Goal: Task Accomplishment & Management: Manage account settings

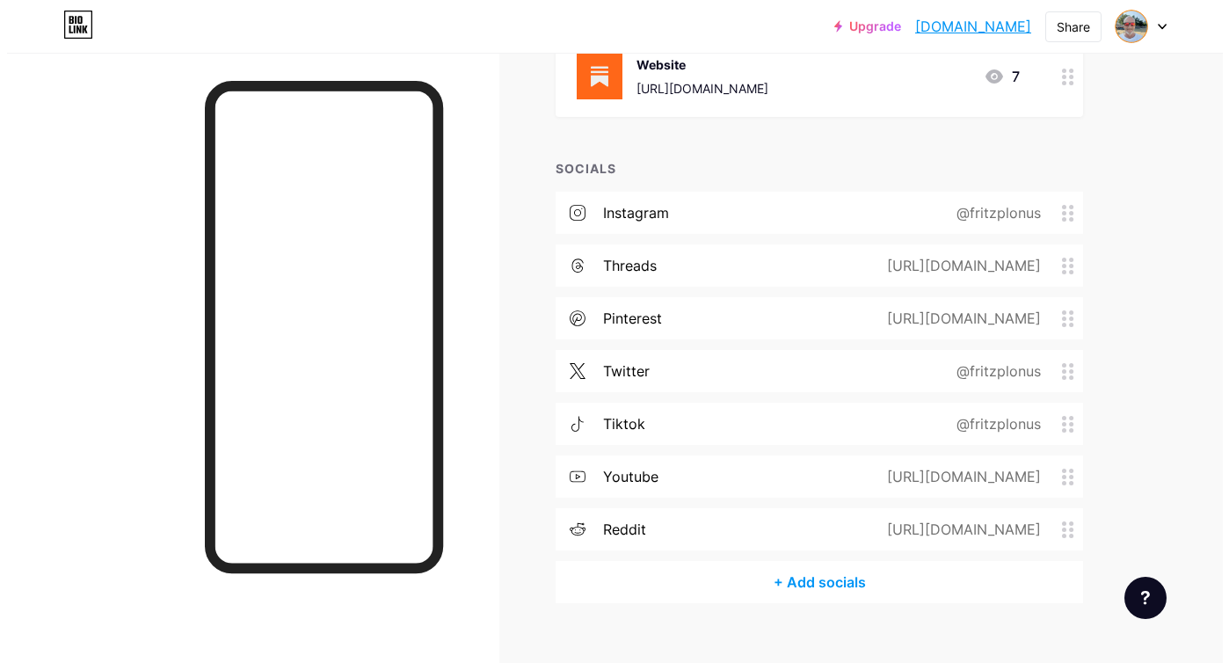
scroll to position [268, 0]
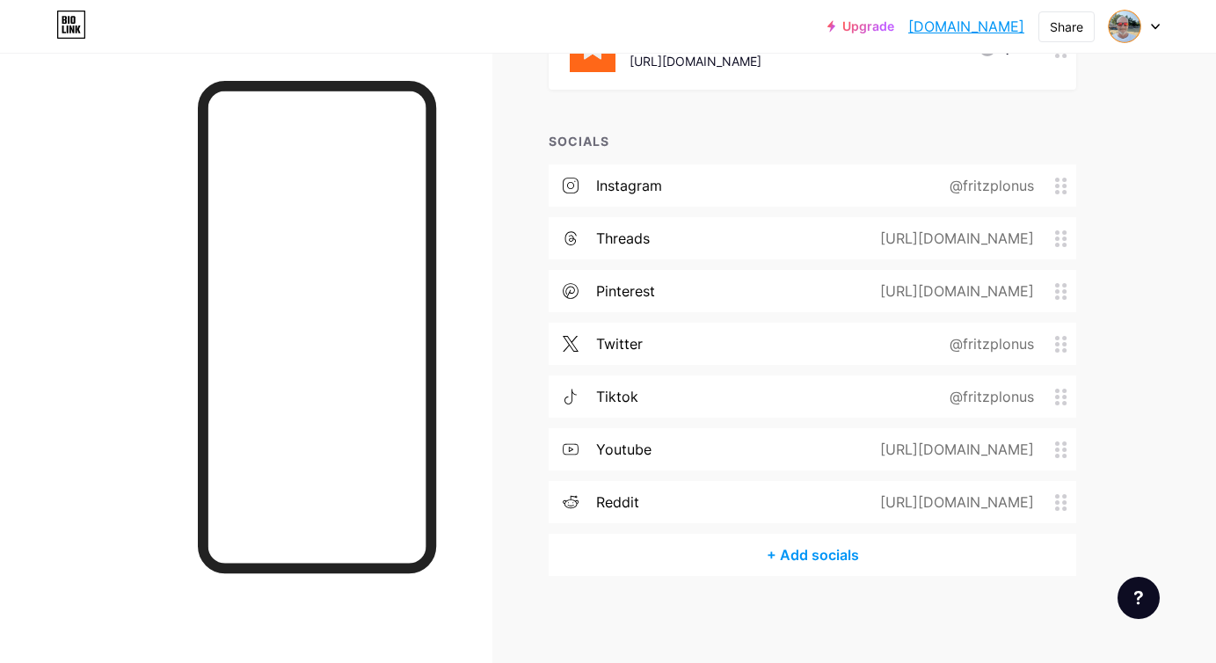
click at [818, 558] on div "+ Add socials" at bounding box center [813, 555] width 528 height 42
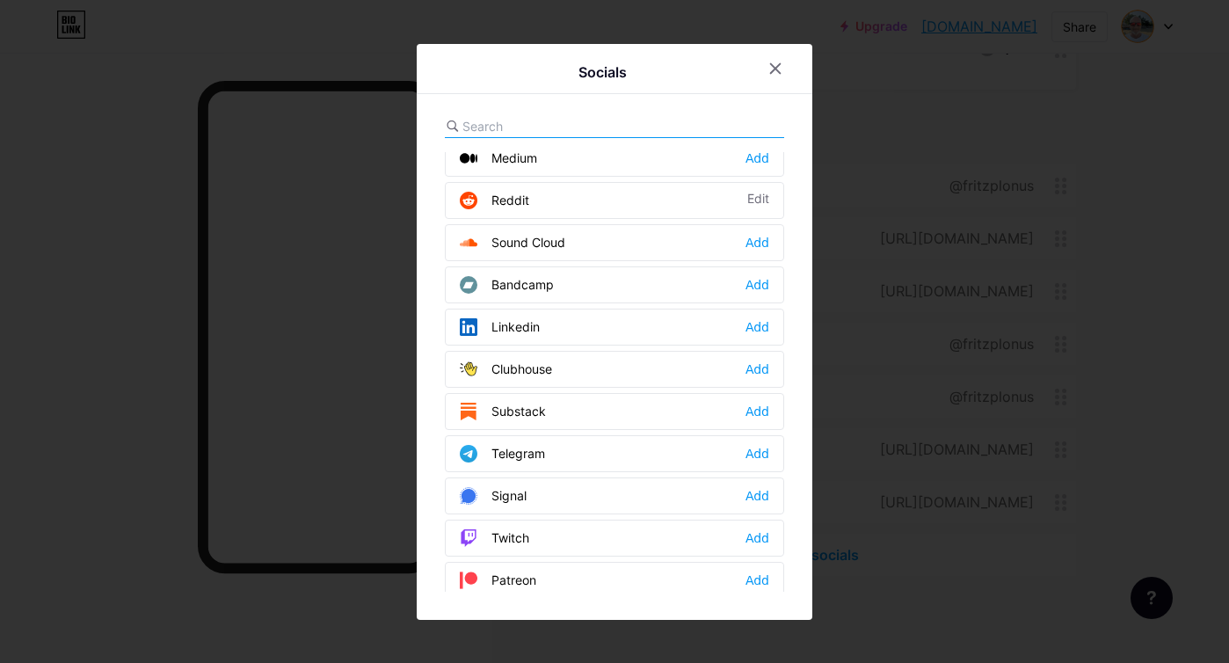
scroll to position [608, 0]
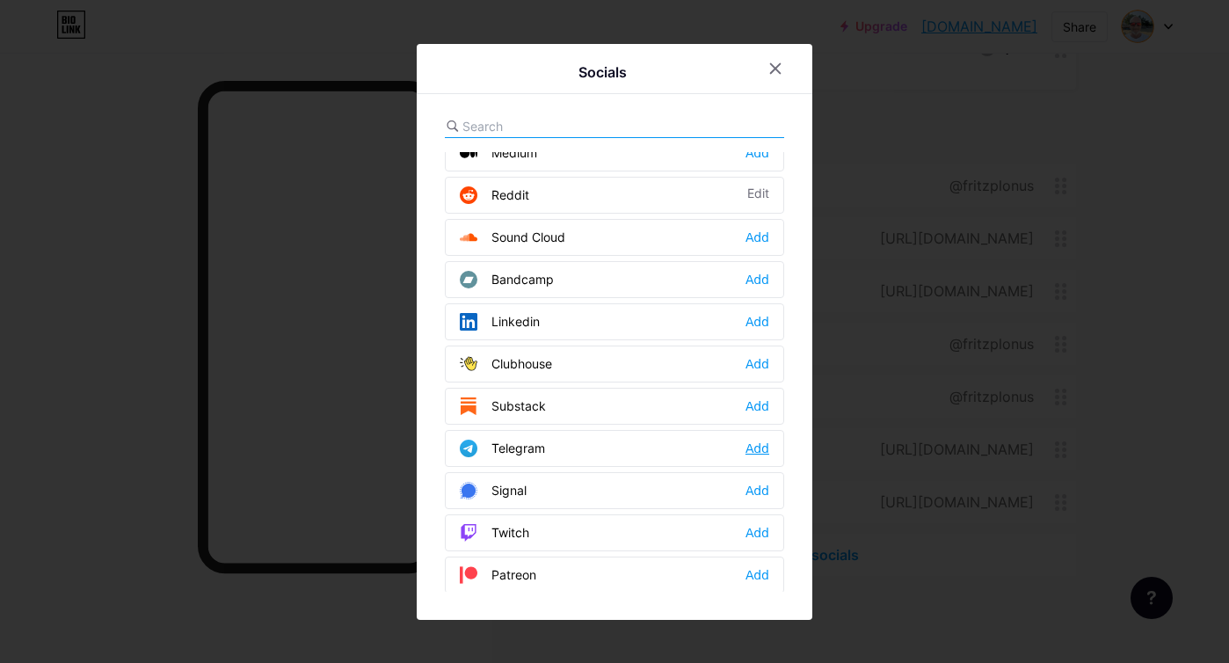
click at [759, 452] on div "Add" at bounding box center [758, 449] width 24 height 18
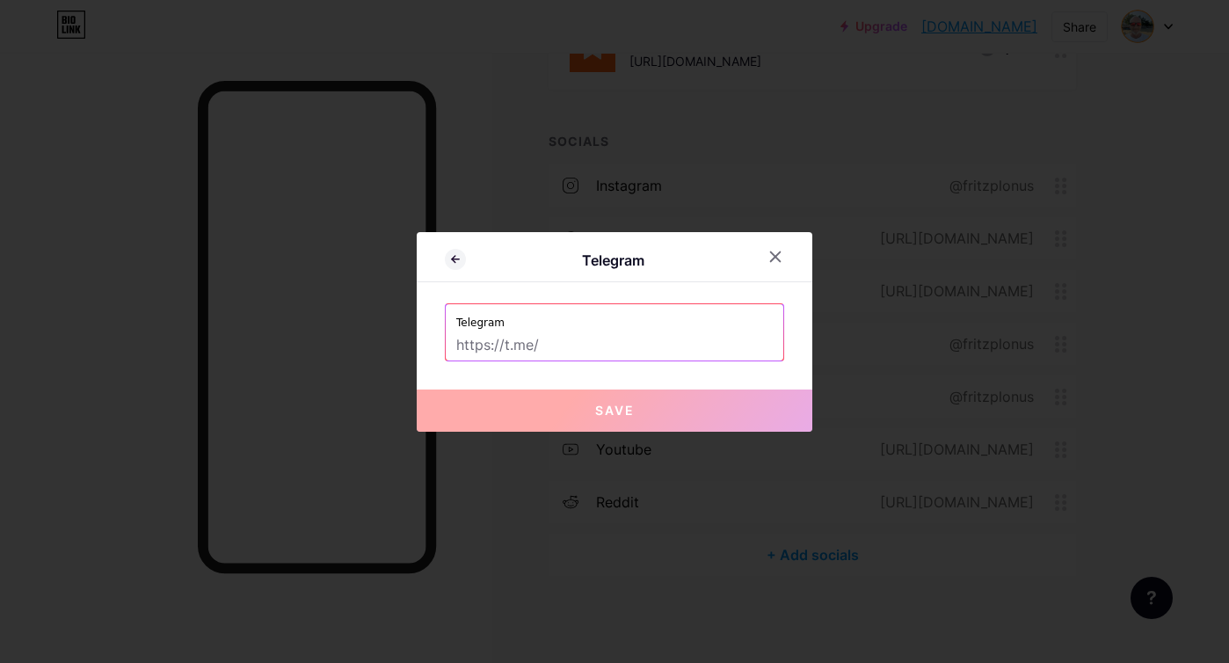
click at [598, 352] on input "text" at bounding box center [614, 346] width 317 height 30
click at [595, 331] on input "text" at bounding box center [614, 346] width 317 height 30
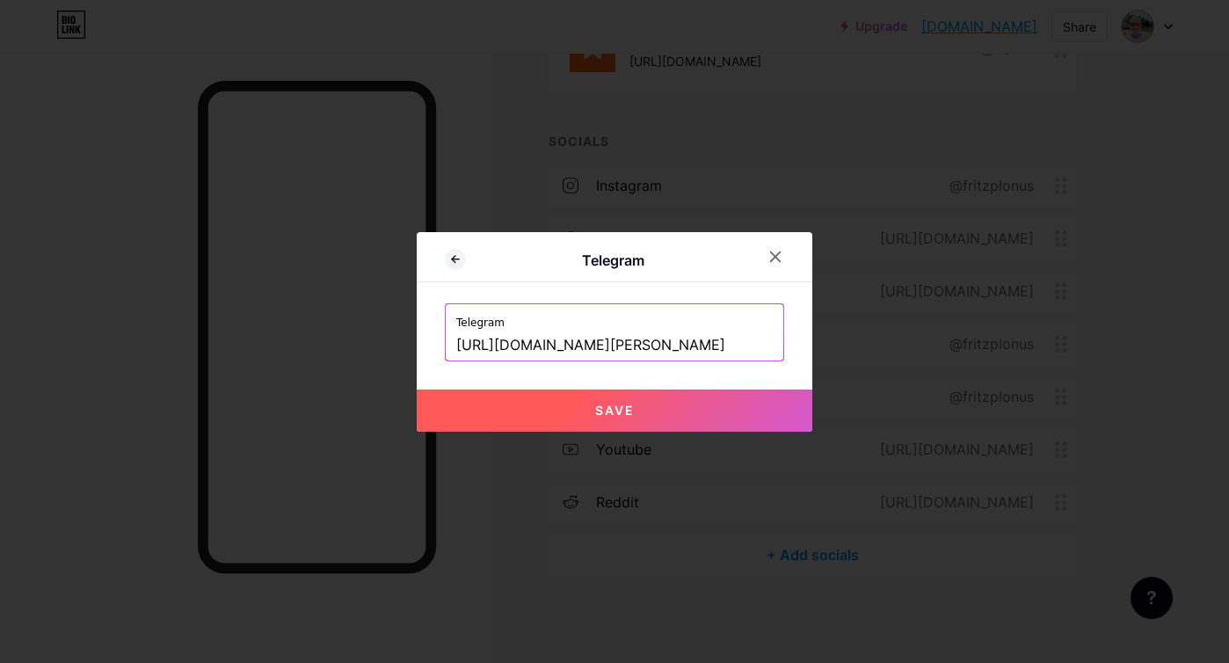
type input "[URL][DOMAIN_NAME]"
click at [597, 416] on span "Save" at bounding box center [615, 410] width 40 height 15
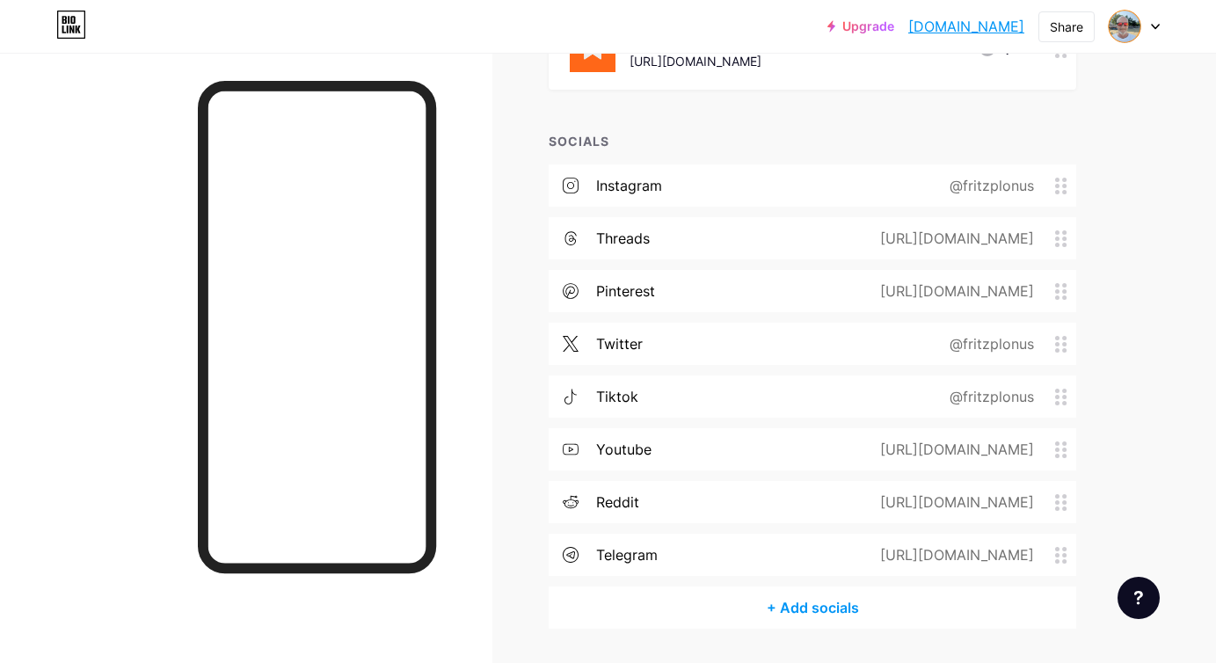
click at [812, 610] on div "+ Add socials" at bounding box center [813, 607] width 528 height 42
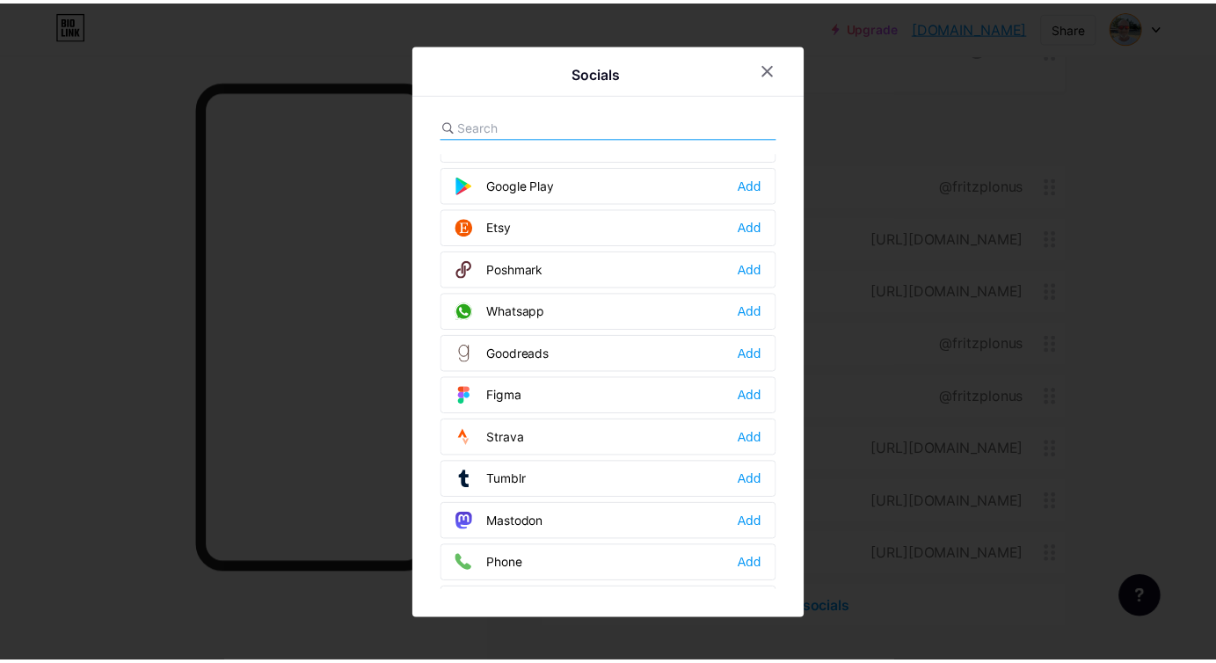
scroll to position [1375, 0]
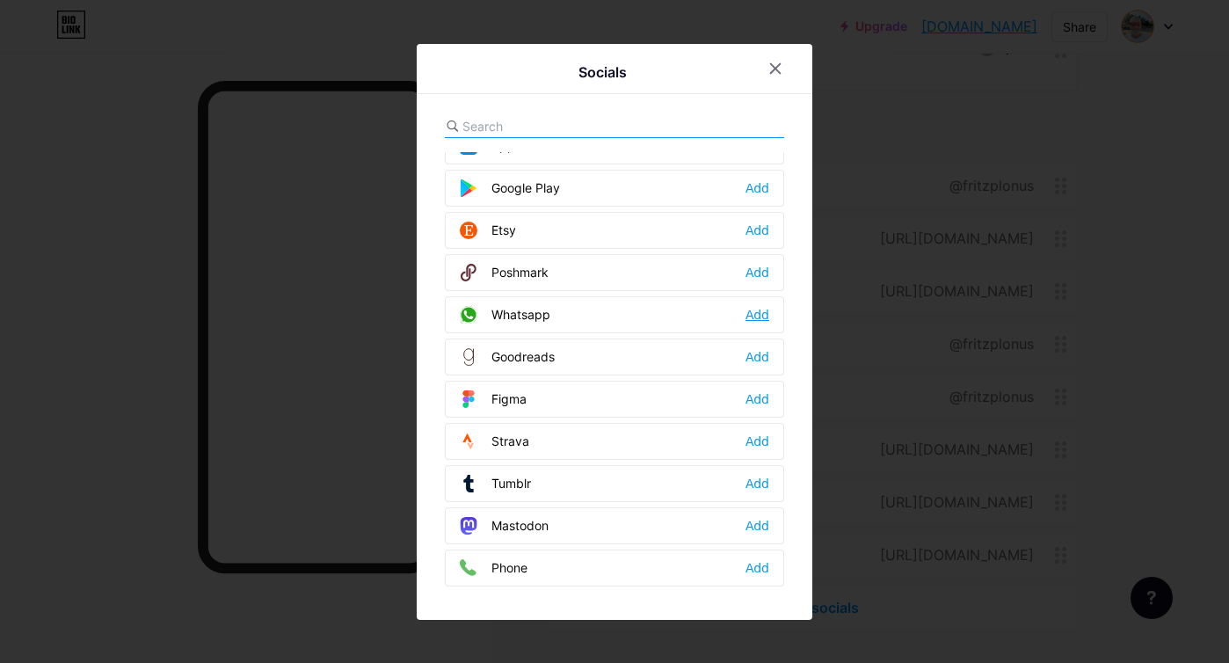
click at [760, 317] on div "Add" at bounding box center [758, 315] width 24 height 18
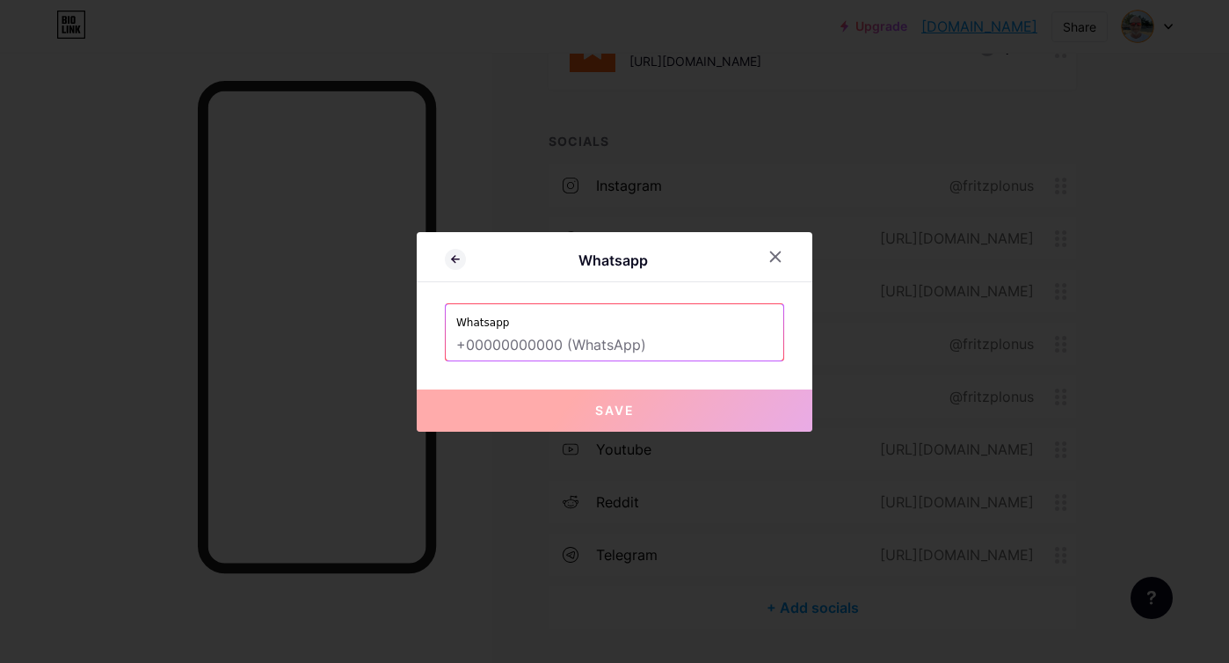
click at [526, 341] on input "text" at bounding box center [614, 346] width 317 height 30
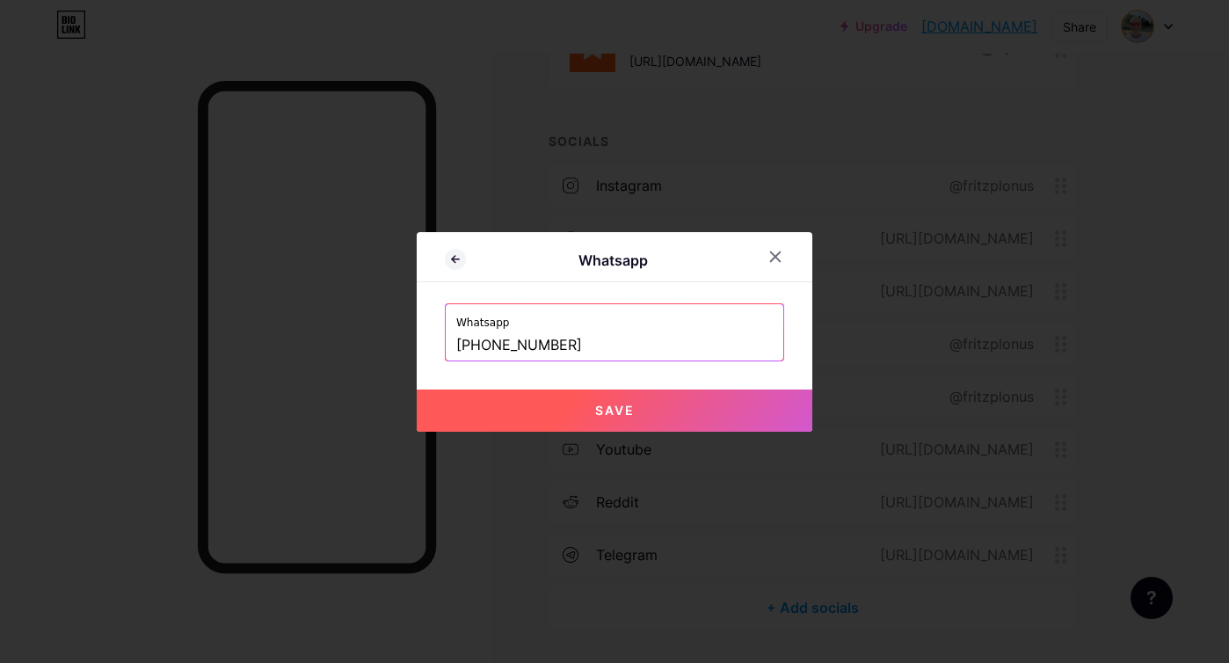
click at [642, 410] on button "Save" at bounding box center [615, 410] width 396 height 42
type input "[URL][DOMAIN_NAME][PHONE_NUMBER]"
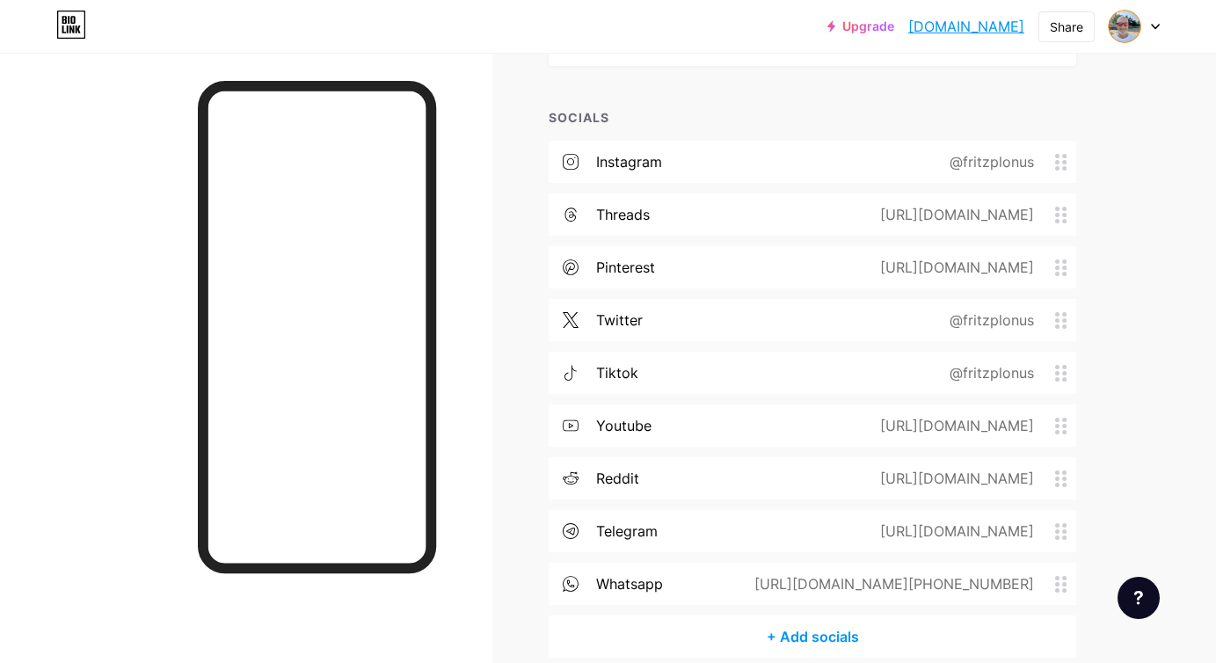
scroll to position [325, 0]
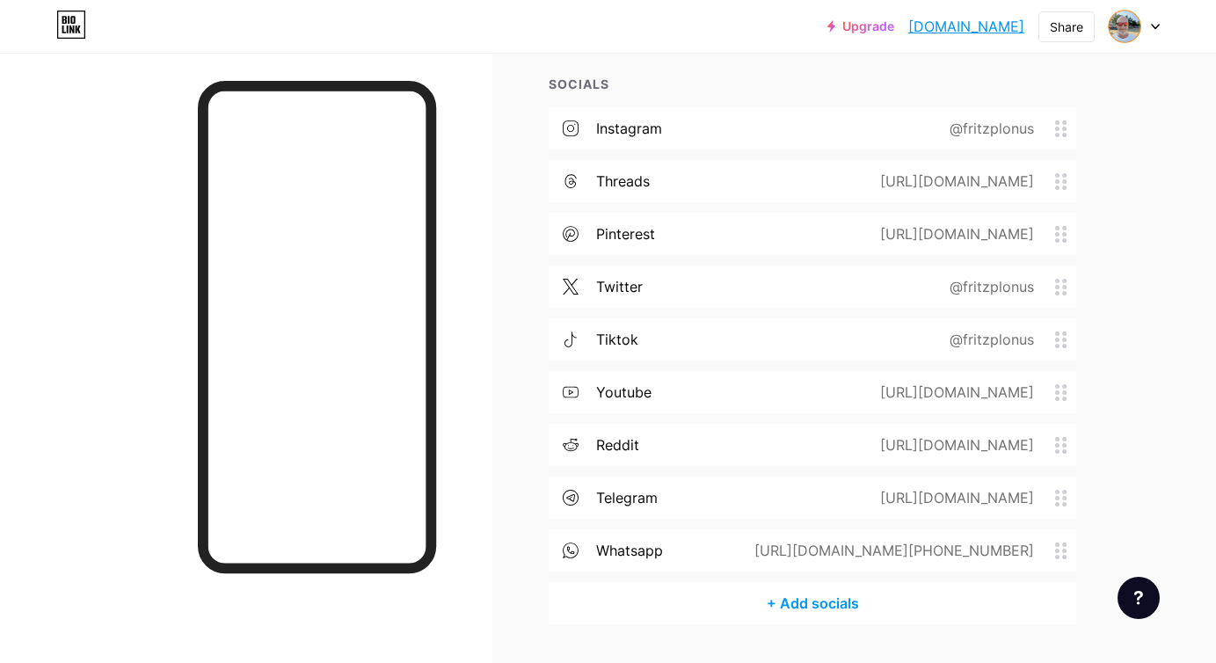
click at [819, 597] on div "+ Add socials" at bounding box center [813, 603] width 528 height 42
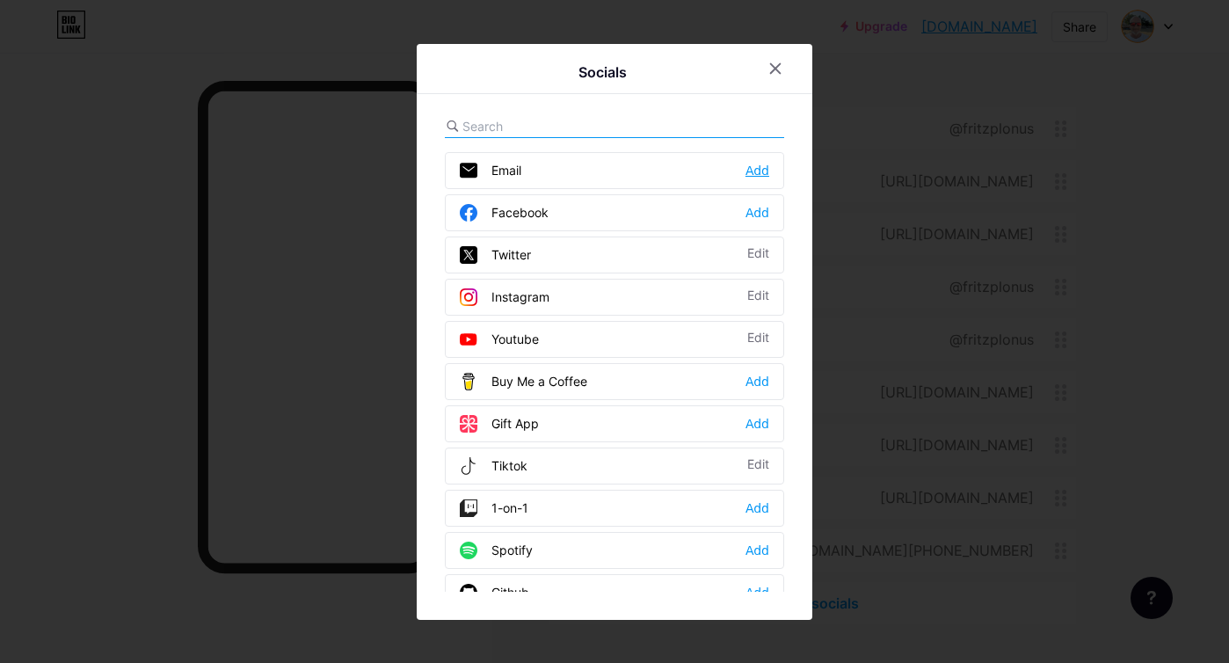
click at [762, 170] on div "Add" at bounding box center [758, 171] width 24 height 18
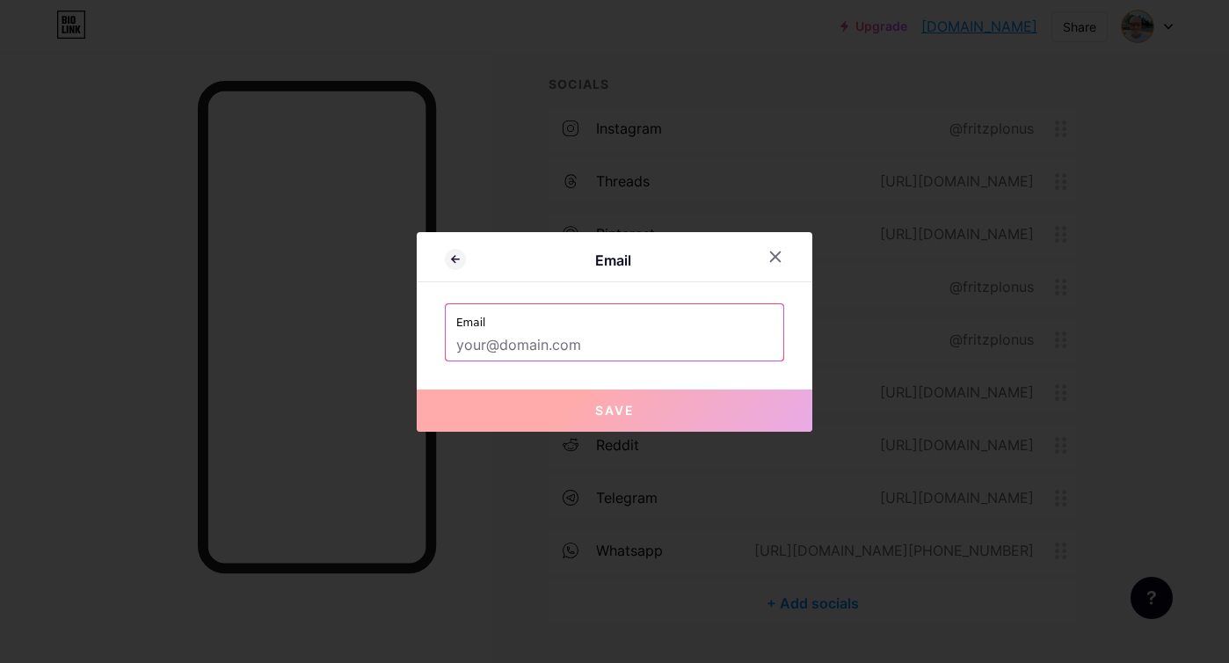
click at [584, 351] on input "text" at bounding box center [614, 346] width 317 height 30
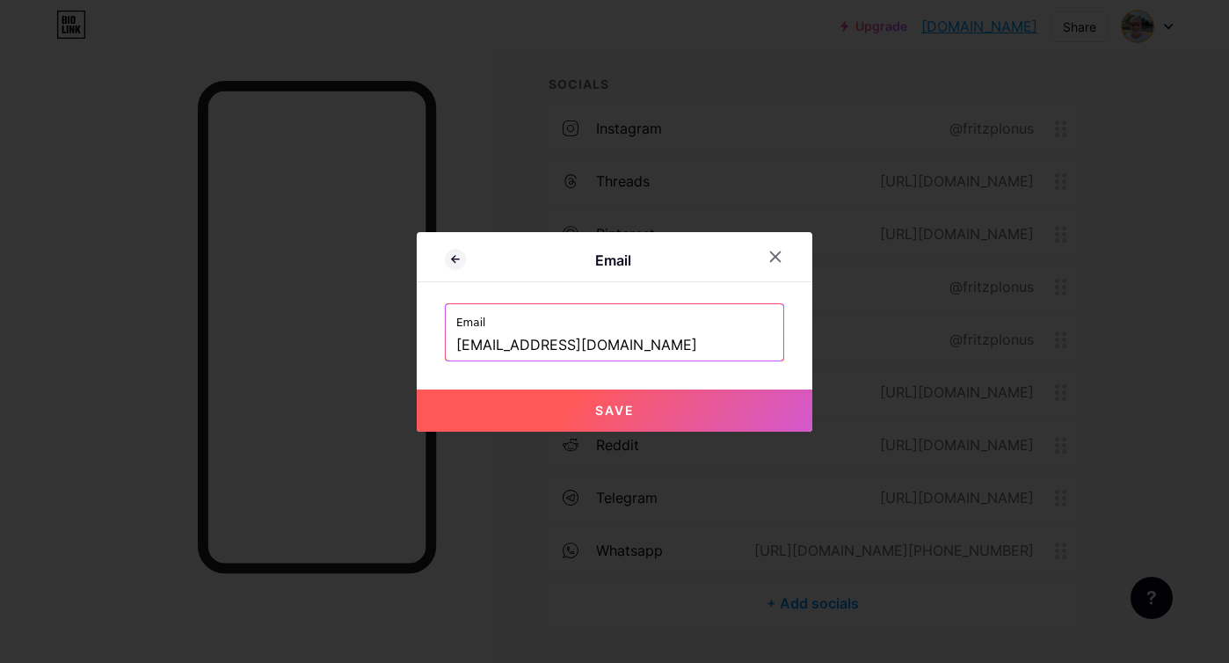
click at [637, 408] on button "Save" at bounding box center [615, 410] width 396 height 42
type input "mailto:[EMAIL_ADDRESS][DOMAIN_NAME]"
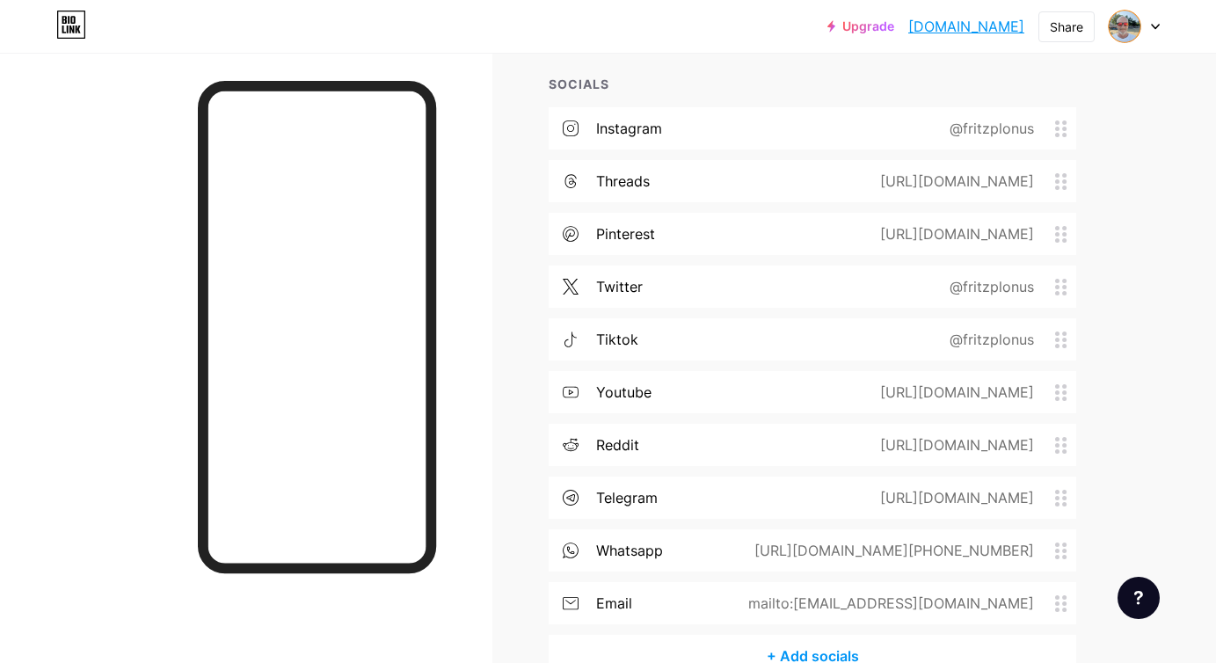
click at [970, 32] on link "[DOMAIN_NAME]" at bounding box center [966, 26] width 116 height 21
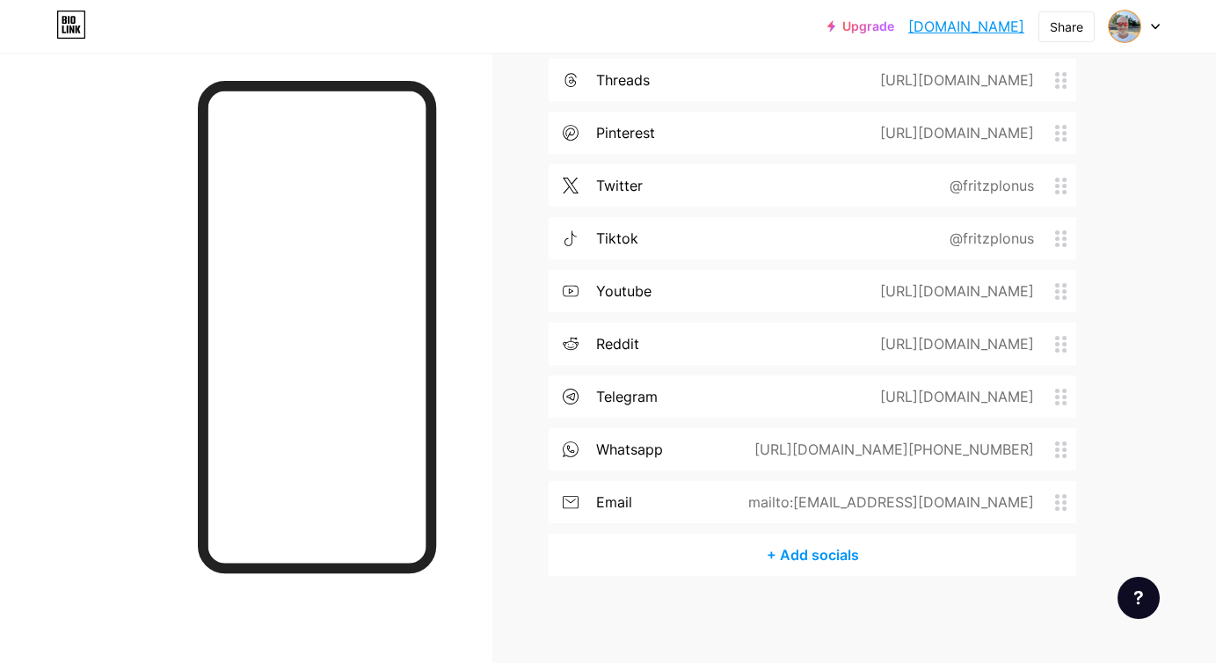
scroll to position [0, 0]
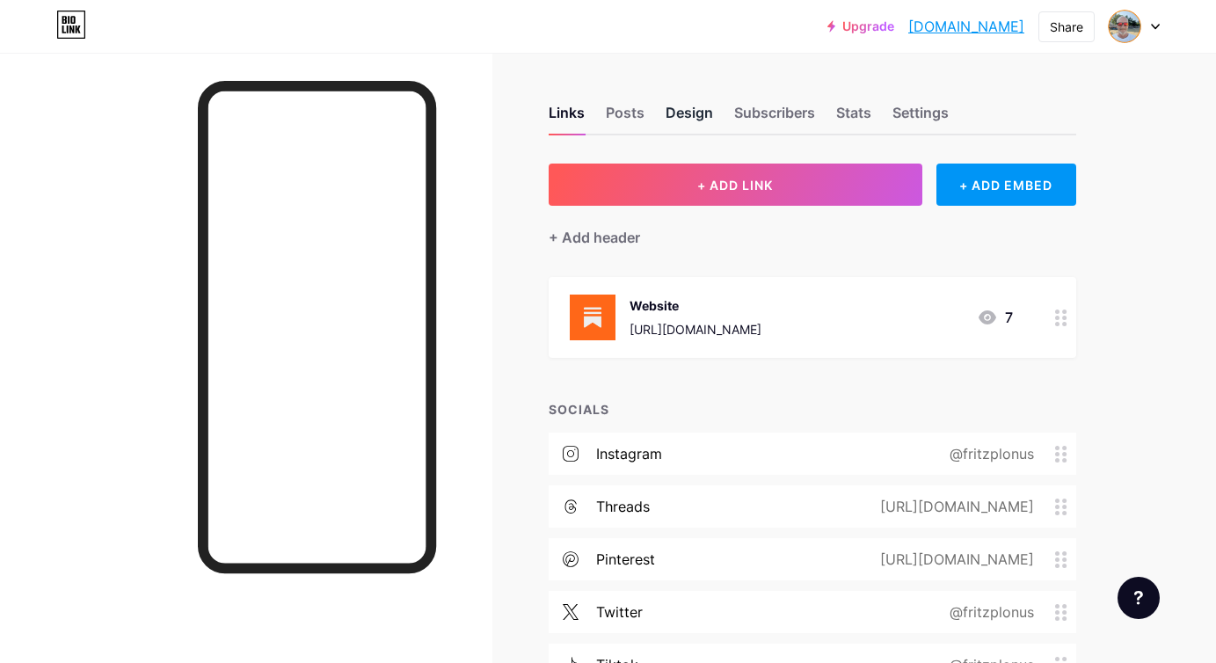
click at [679, 108] on div "Design" at bounding box center [689, 118] width 47 height 32
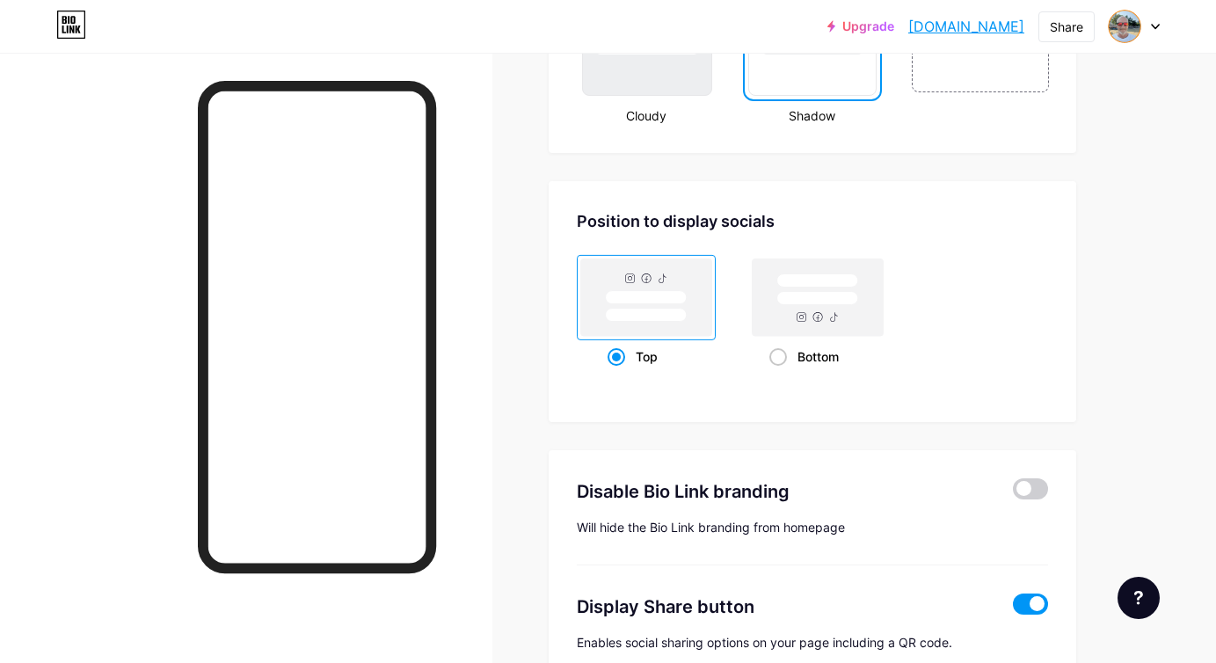
scroll to position [2329, 0]
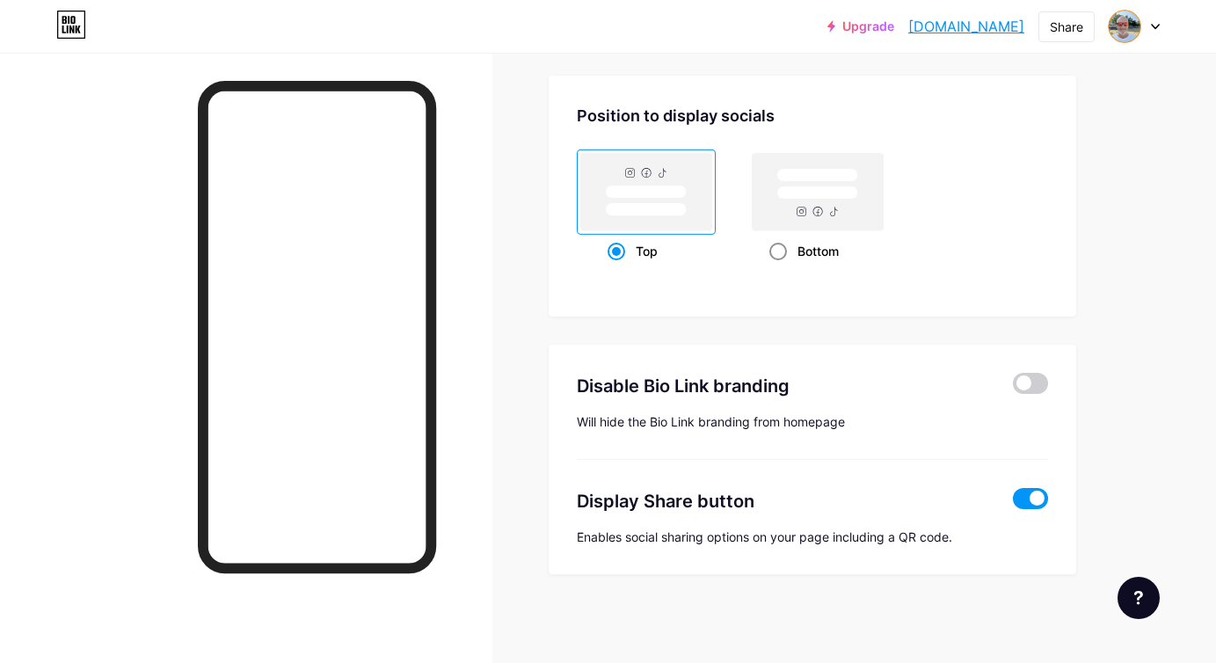
click at [810, 252] on div "Bottom" at bounding box center [818, 251] width 98 height 33
click at [781, 267] on input "Bottom" at bounding box center [774, 272] width 11 height 11
radio input "true"
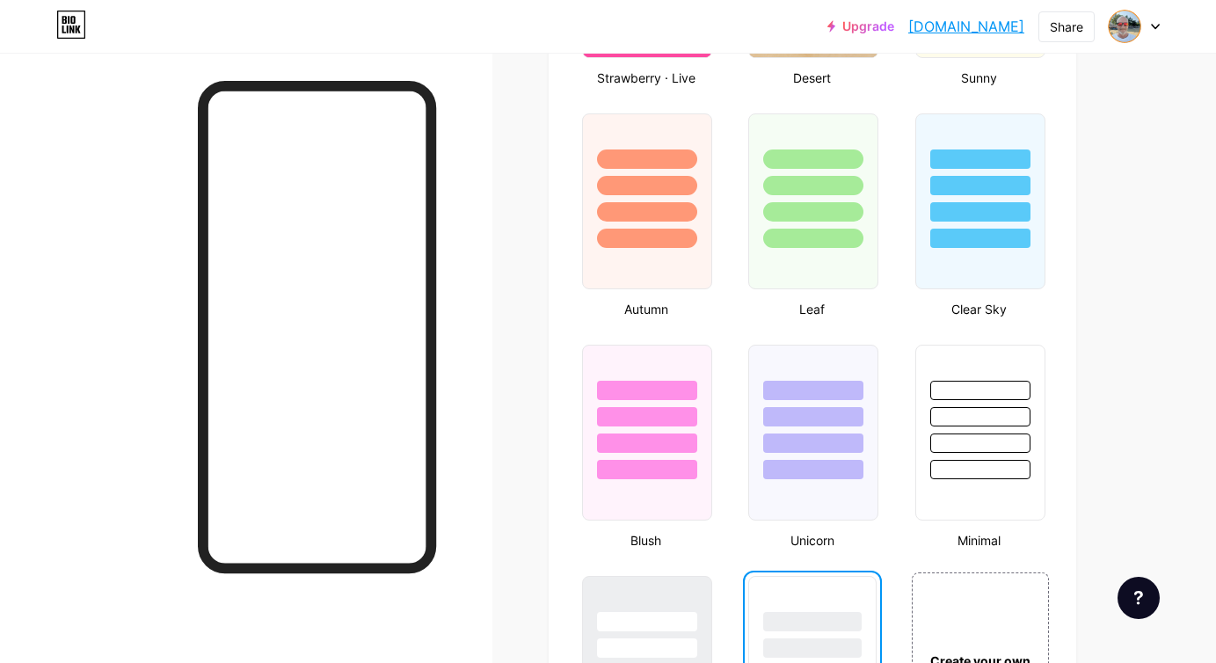
scroll to position [0, 0]
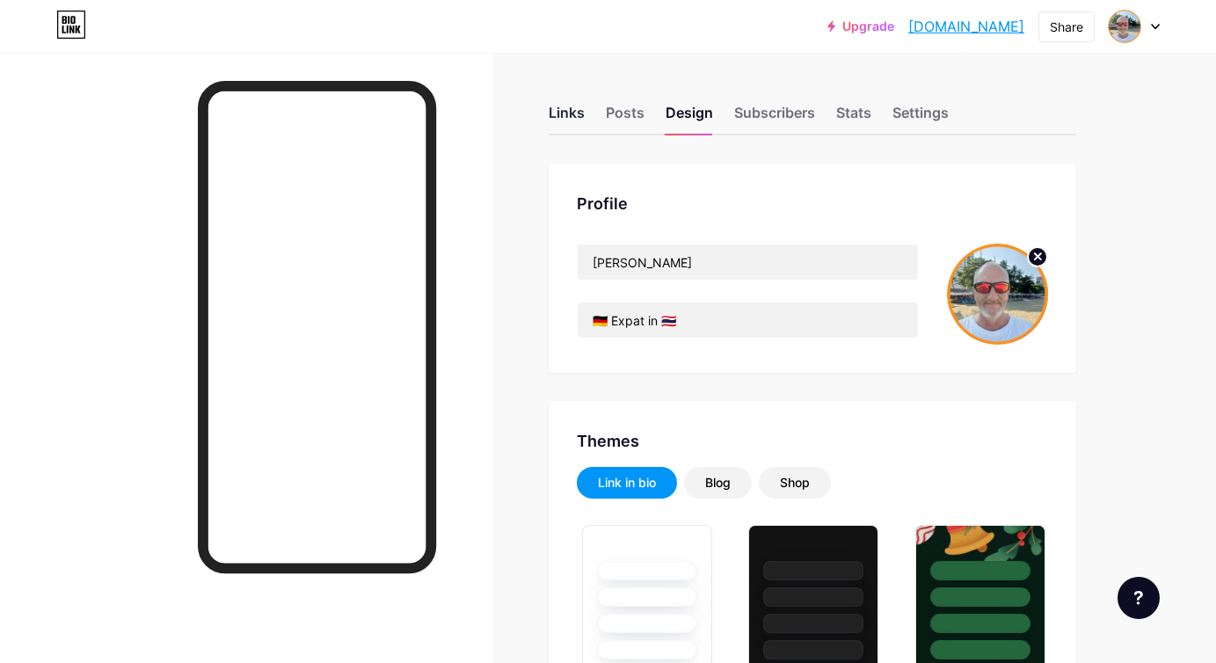
click at [582, 113] on div "Links" at bounding box center [567, 118] width 36 height 32
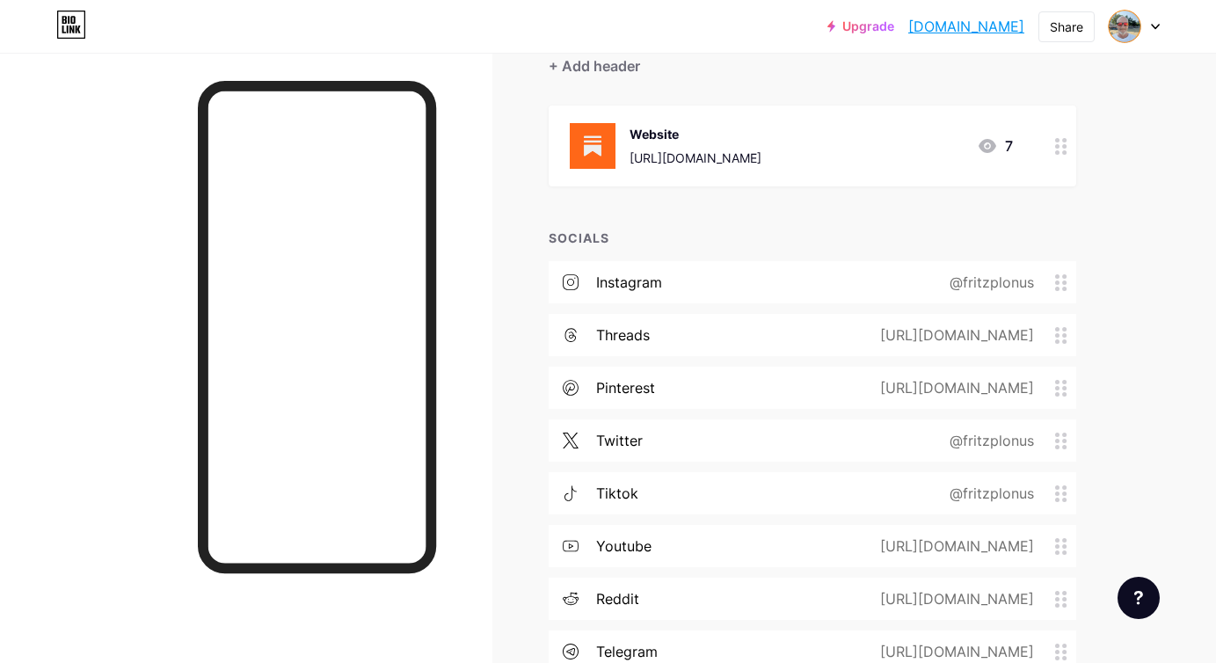
scroll to position [173, 0]
click at [866, 285] on div "instagram @fritzplonus" at bounding box center [813, 280] width 528 height 42
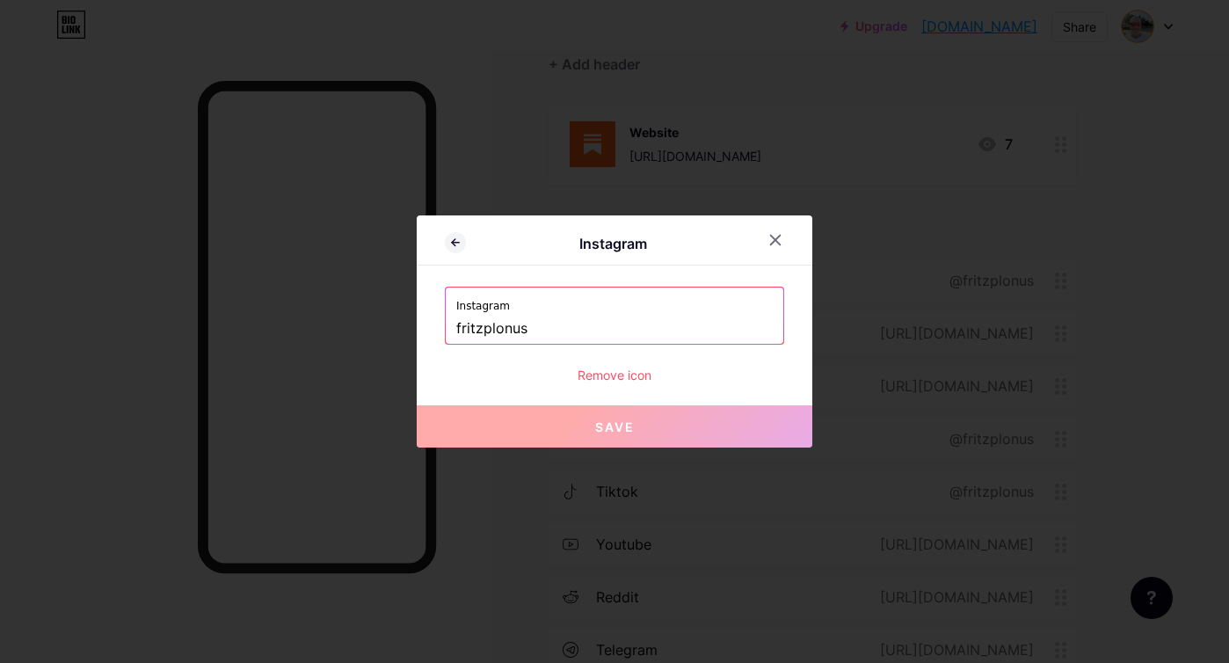
click at [634, 376] on div "Remove icon" at bounding box center [614, 375] width 339 height 18
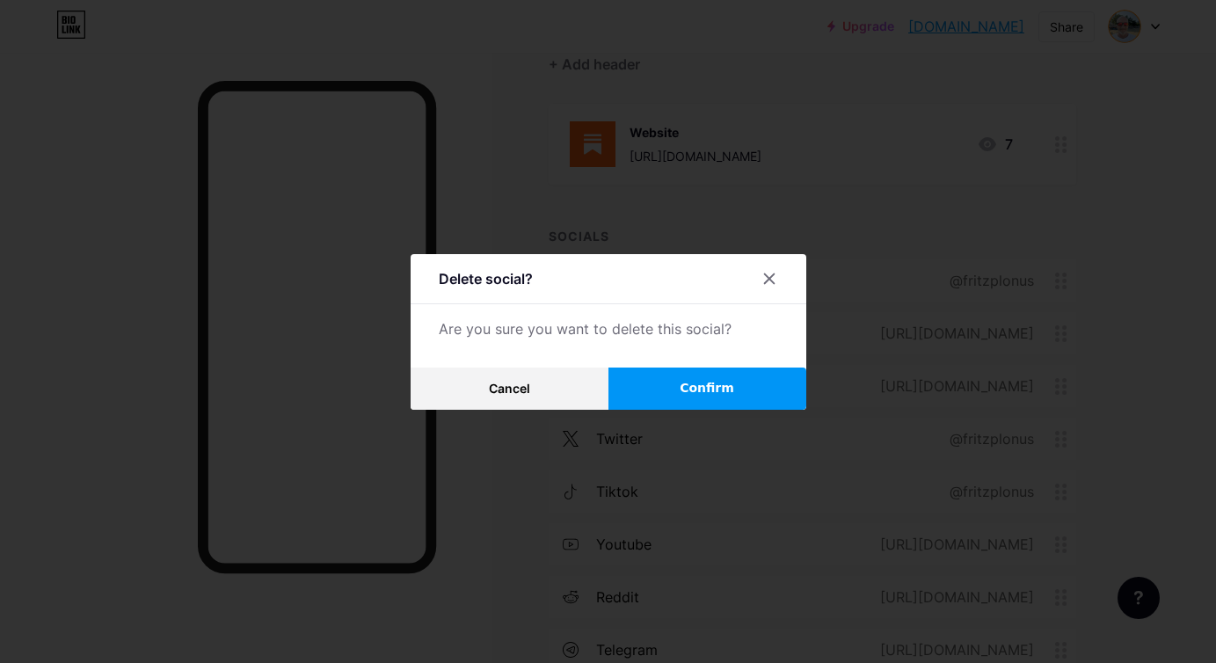
click at [702, 384] on span "Confirm" at bounding box center [707, 388] width 55 height 18
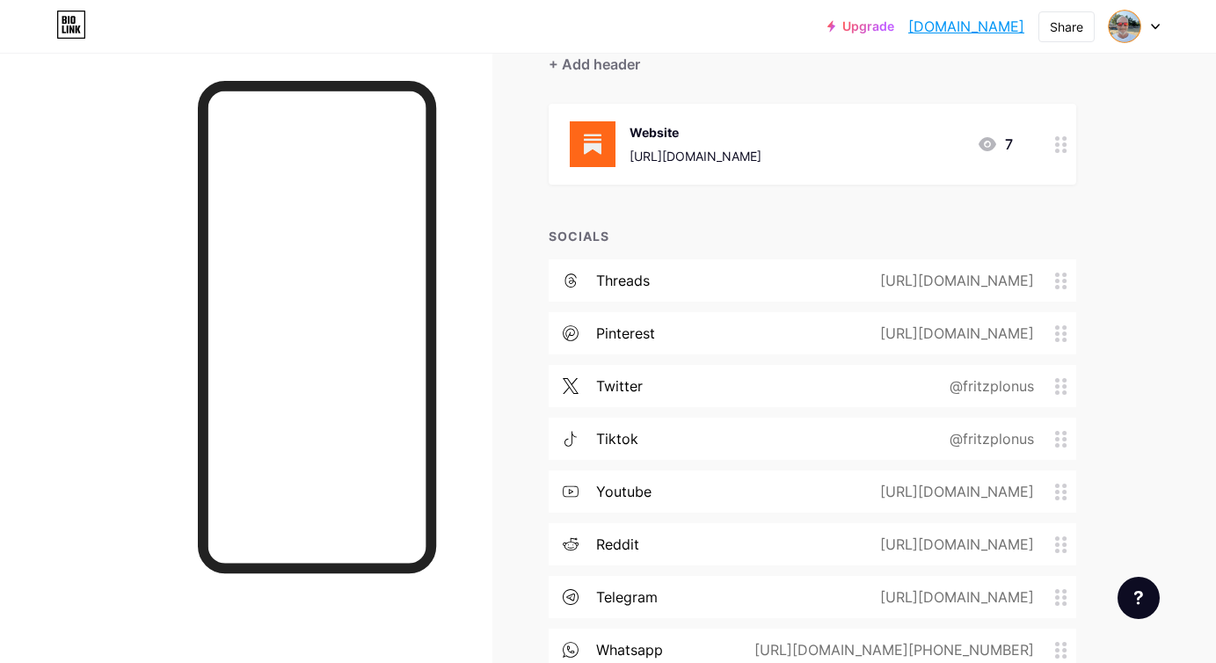
click at [852, 280] on div "[URL][DOMAIN_NAME]" at bounding box center [953, 280] width 203 height 21
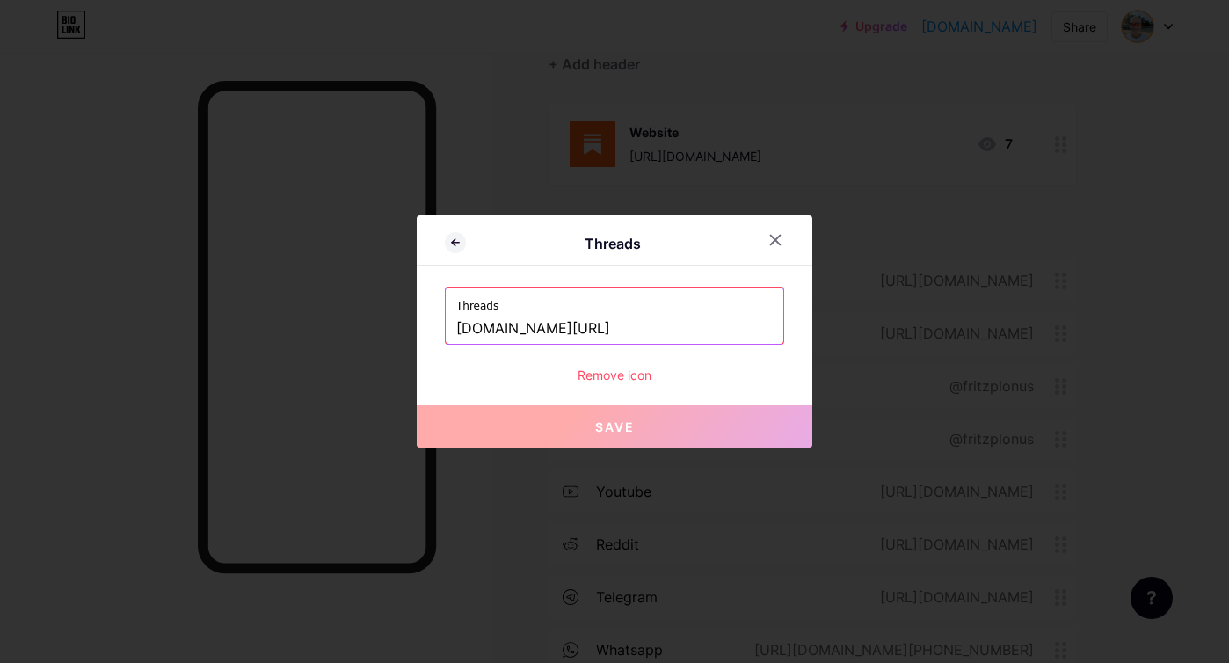
click at [628, 371] on div "Remove icon" at bounding box center [614, 375] width 339 height 18
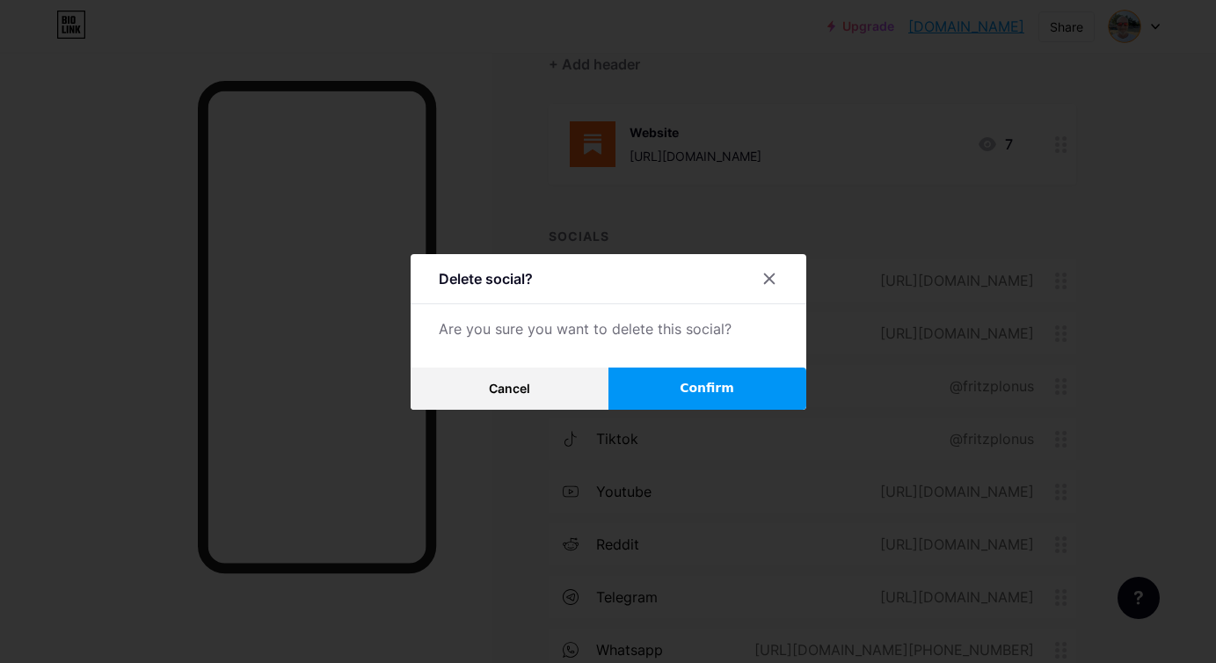
click at [725, 392] on span "Confirm" at bounding box center [707, 388] width 55 height 18
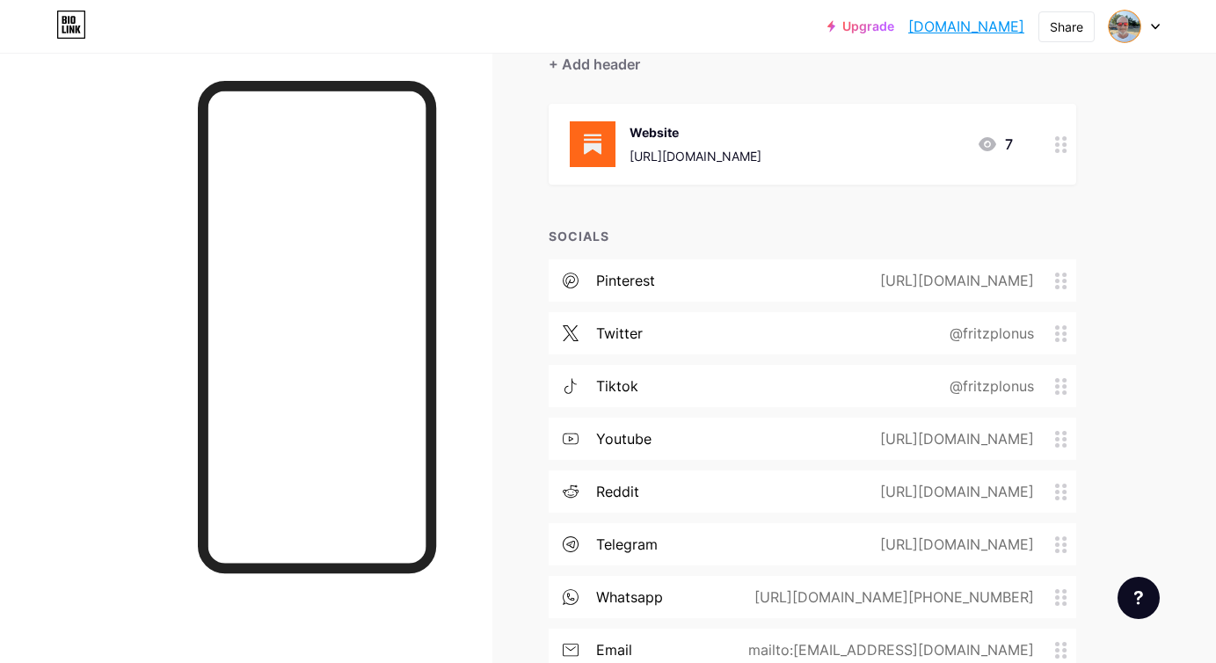
click at [728, 273] on div "pinterest [URL][DOMAIN_NAME]" at bounding box center [813, 280] width 528 height 42
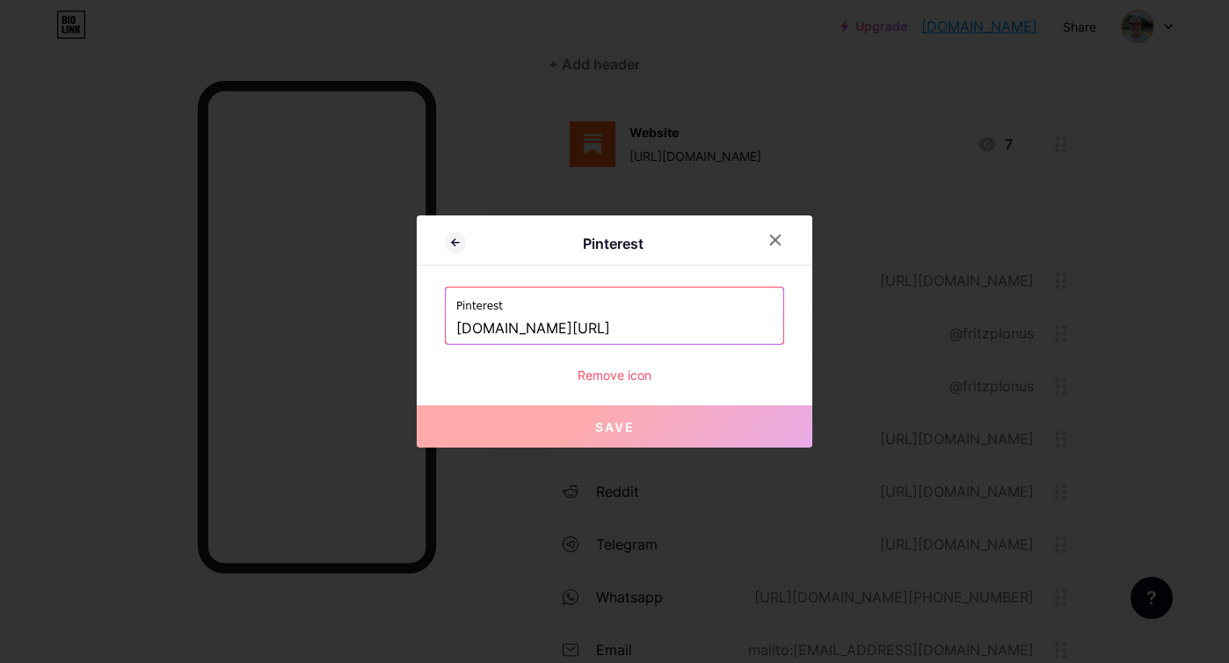
click at [644, 378] on div "Remove icon" at bounding box center [614, 375] width 339 height 18
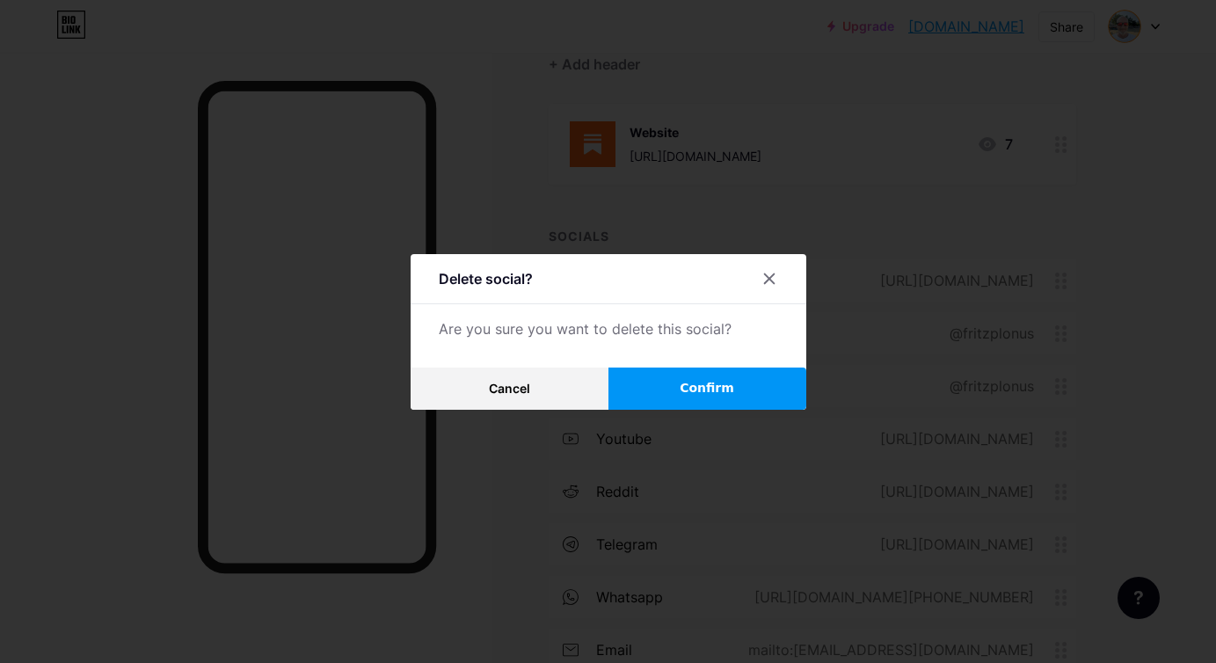
click at [734, 389] on span "Confirm" at bounding box center [707, 388] width 55 height 18
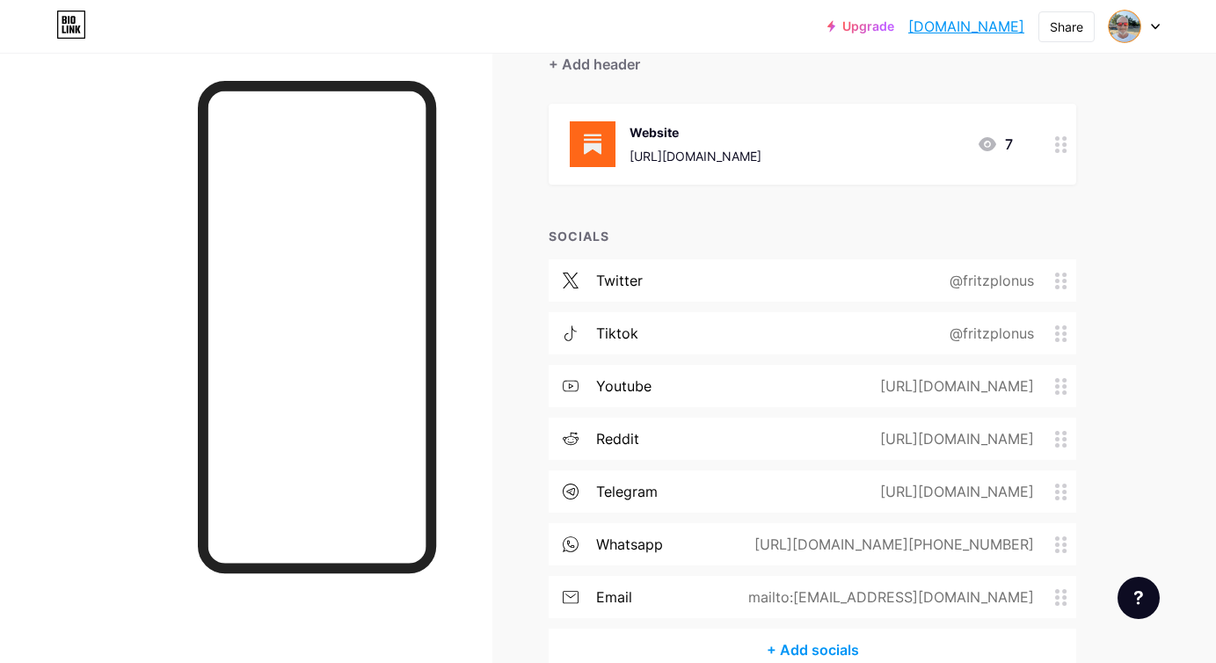
click at [739, 280] on div "twitter @fritzplonus" at bounding box center [813, 280] width 528 height 42
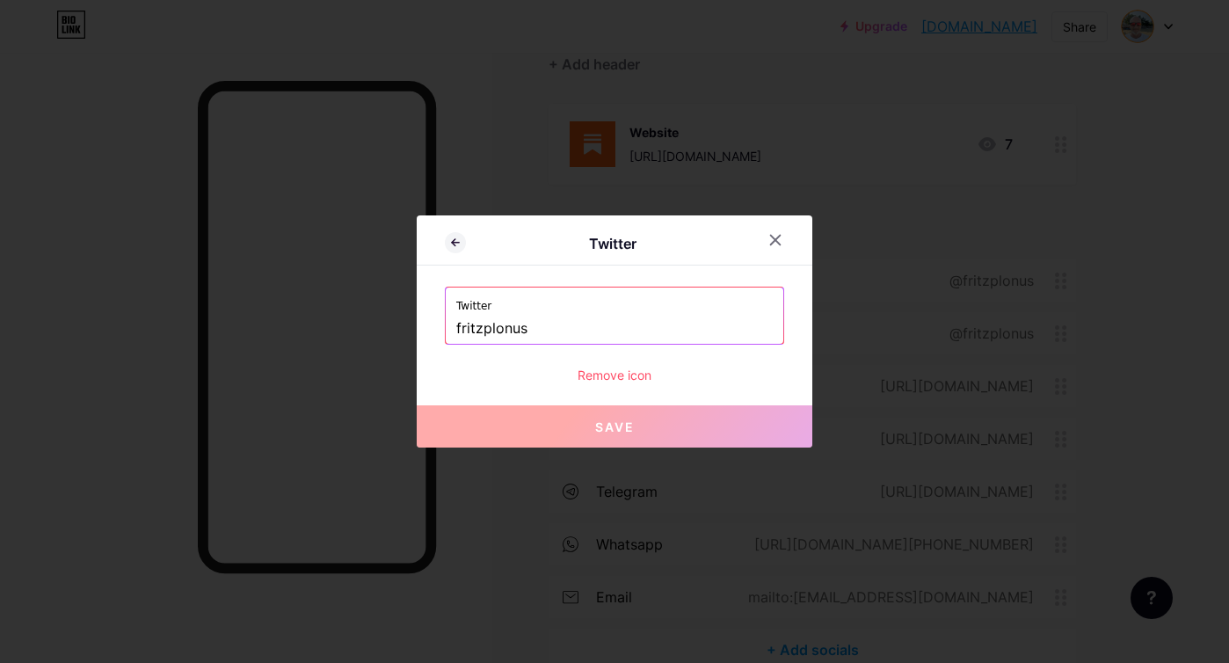
click at [614, 377] on div "Remove icon" at bounding box center [614, 375] width 339 height 18
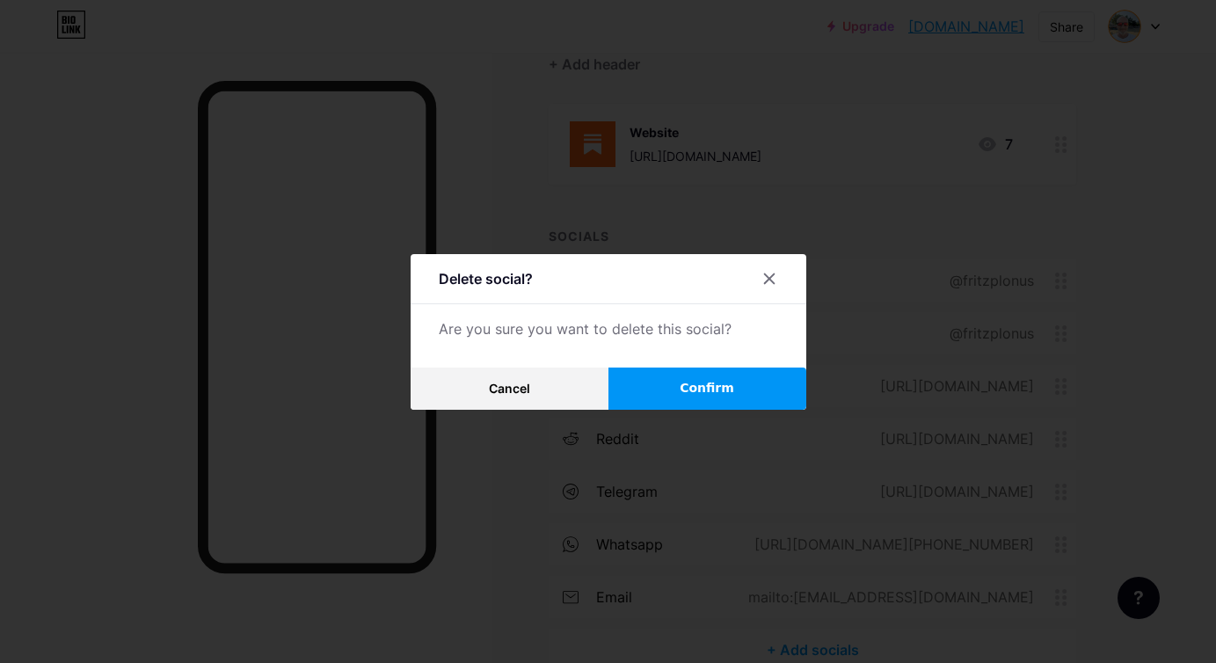
click at [774, 397] on button "Confirm" at bounding box center [707, 389] width 198 height 42
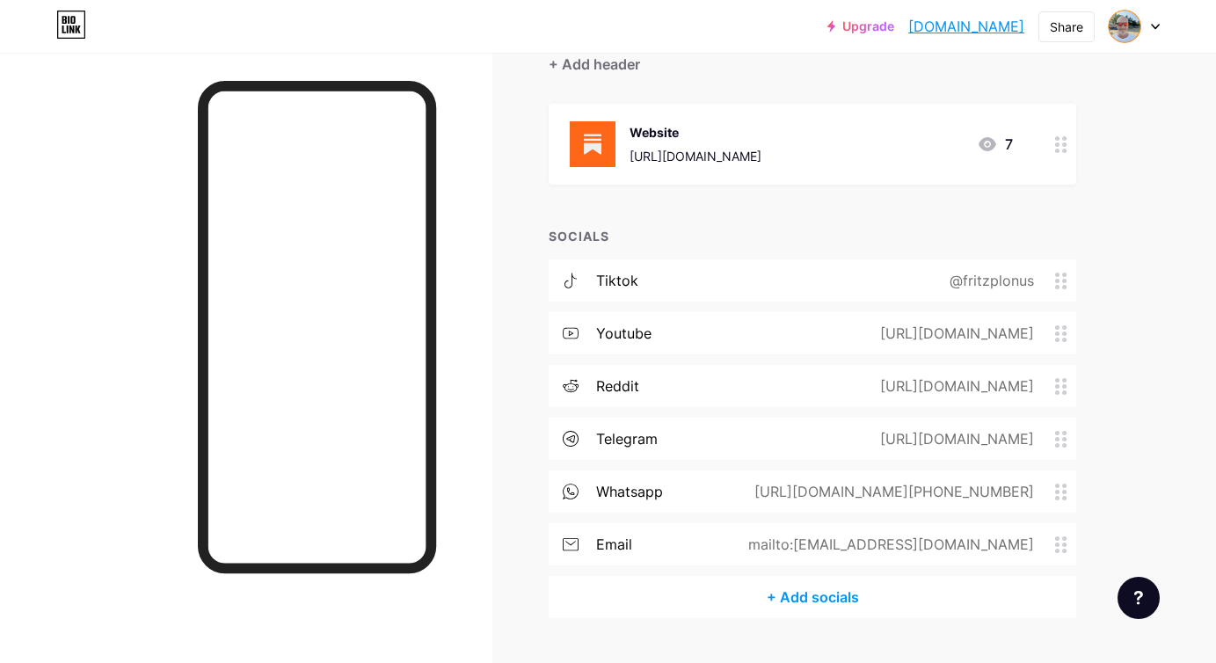
click at [772, 273] on div "tiktok @fritzplonus" at bounding box center [813, 280] width 528 height 42
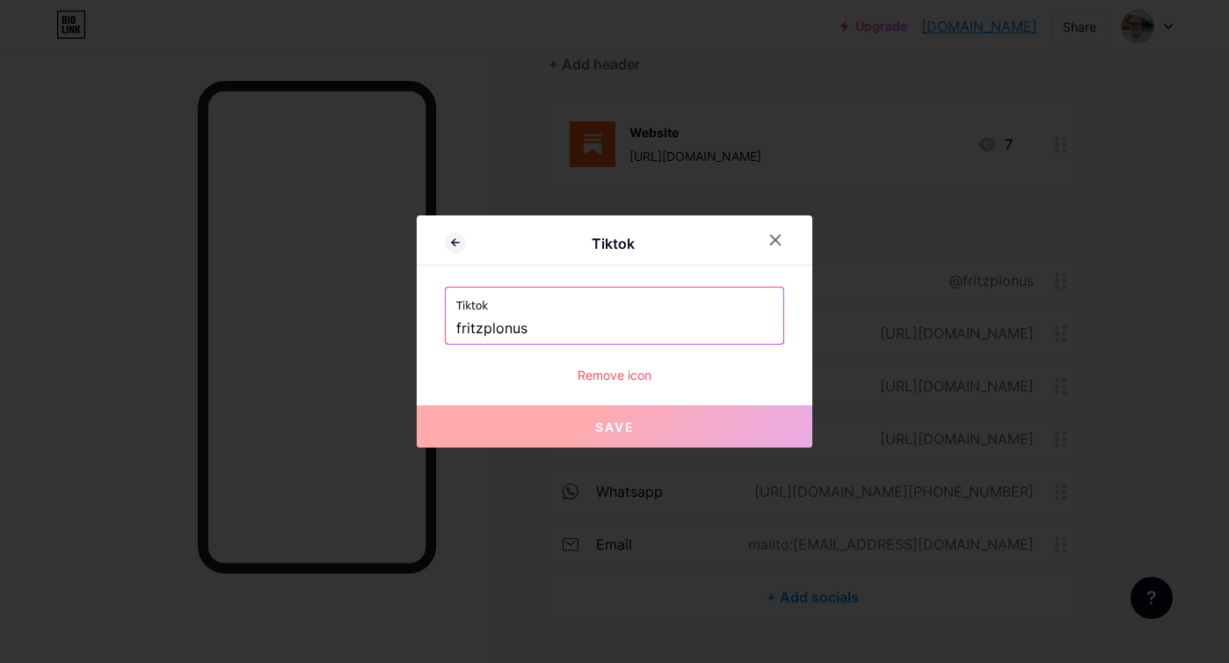
click at [620, 368] on div "Remove icon" at bounding box center [614, 375] width 339 height 18
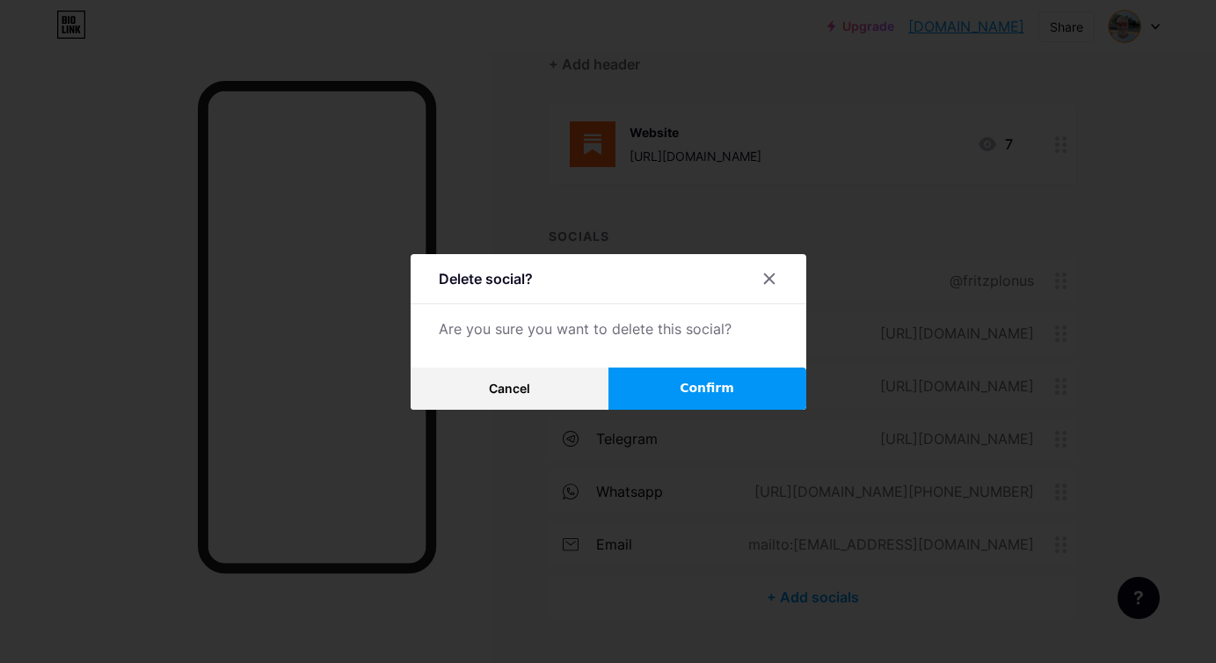
click at [644, 370] on button "Confirm" at bounding box center [707, 389] width 198 height 42
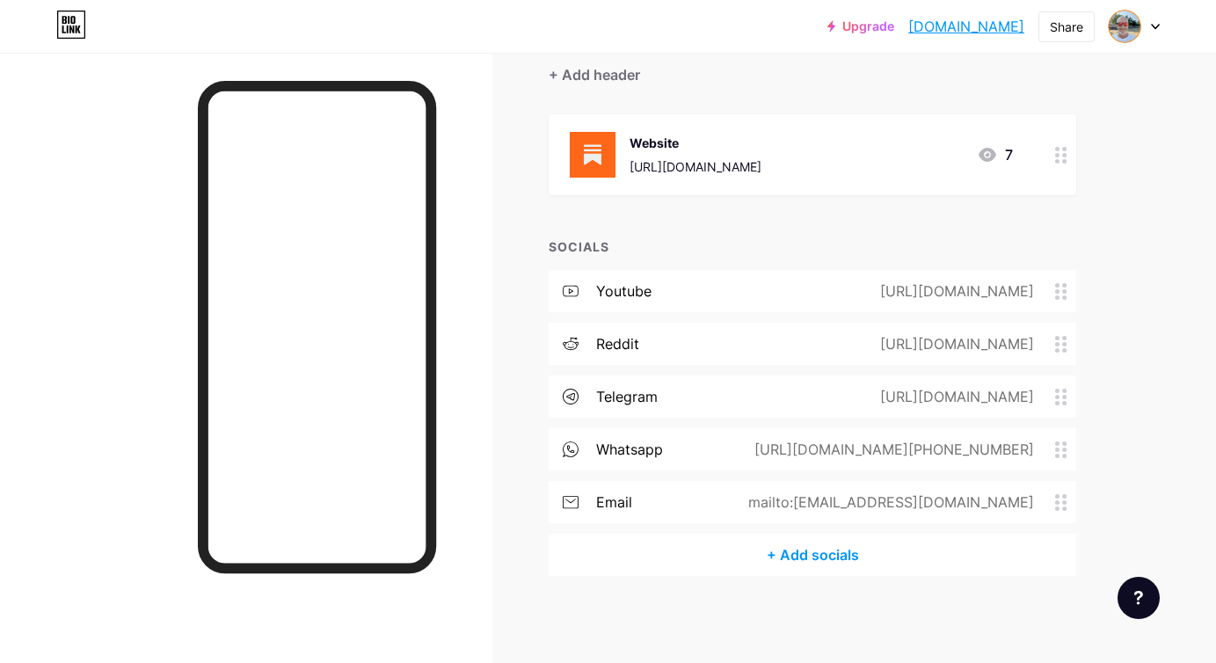
click at [713, 295] on div "youtube [URL][DOMAIN_NAME]" at bounding box center [813, 291] width 528 height 42
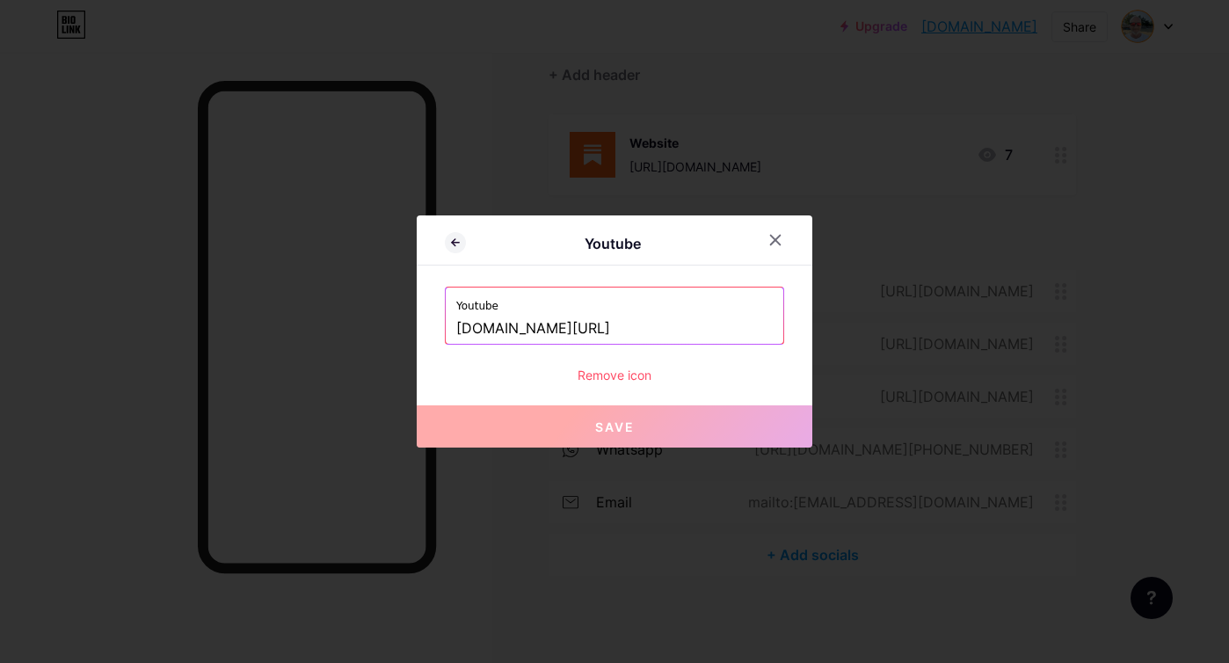
click at [616, 373] on div "Remove icon" at bounding box center [614, 375] width 339 height 18
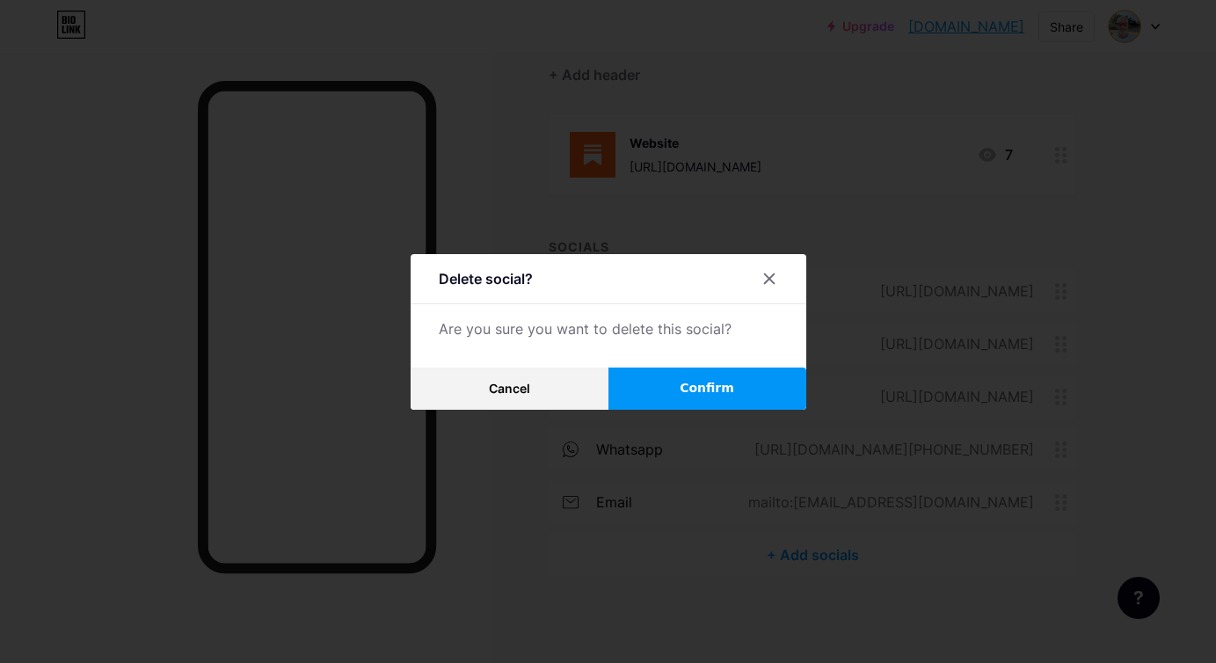
click at [726, 389] on span "Confirm" at bounding box center [707, 388] width 55 height 18
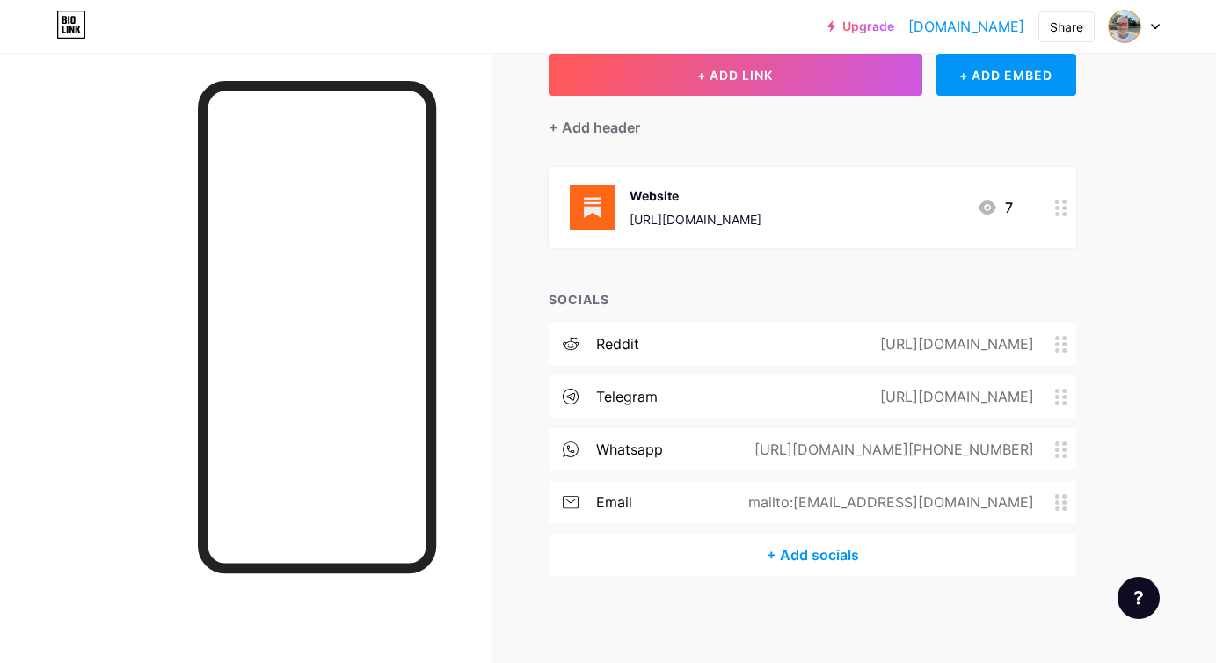
click at [726, 342] on div "reddit [URL][DOMAIN_NAME]" at bounding box center [813, 344] width 528 height 42
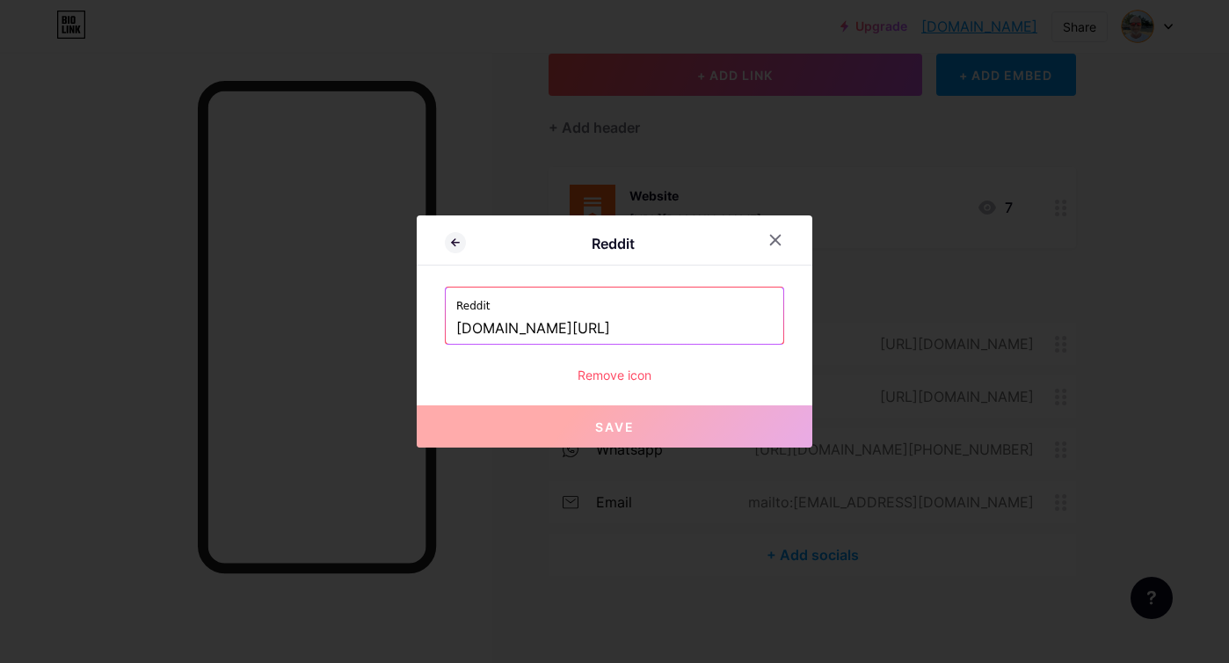
click at [592, 377] on div "Remove icon" at bounding box center [614, 375] width 339 height 18
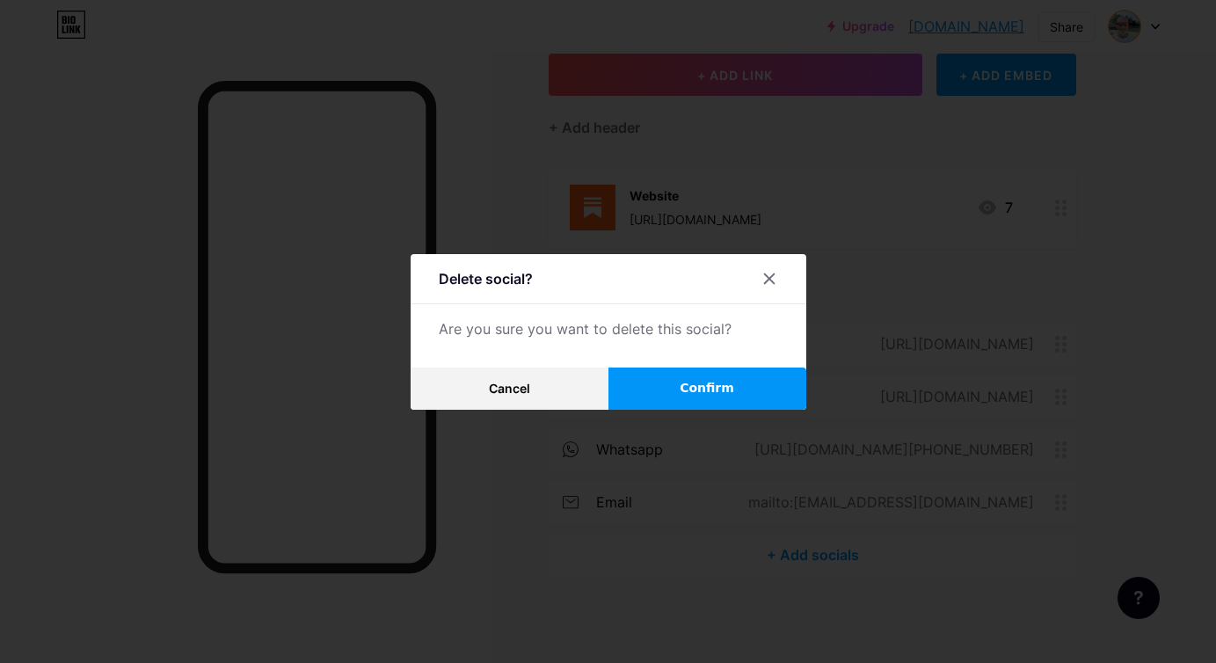
click at [696, 382] on span "Confirm" at bounding box center [707, 388] width 55 height 18
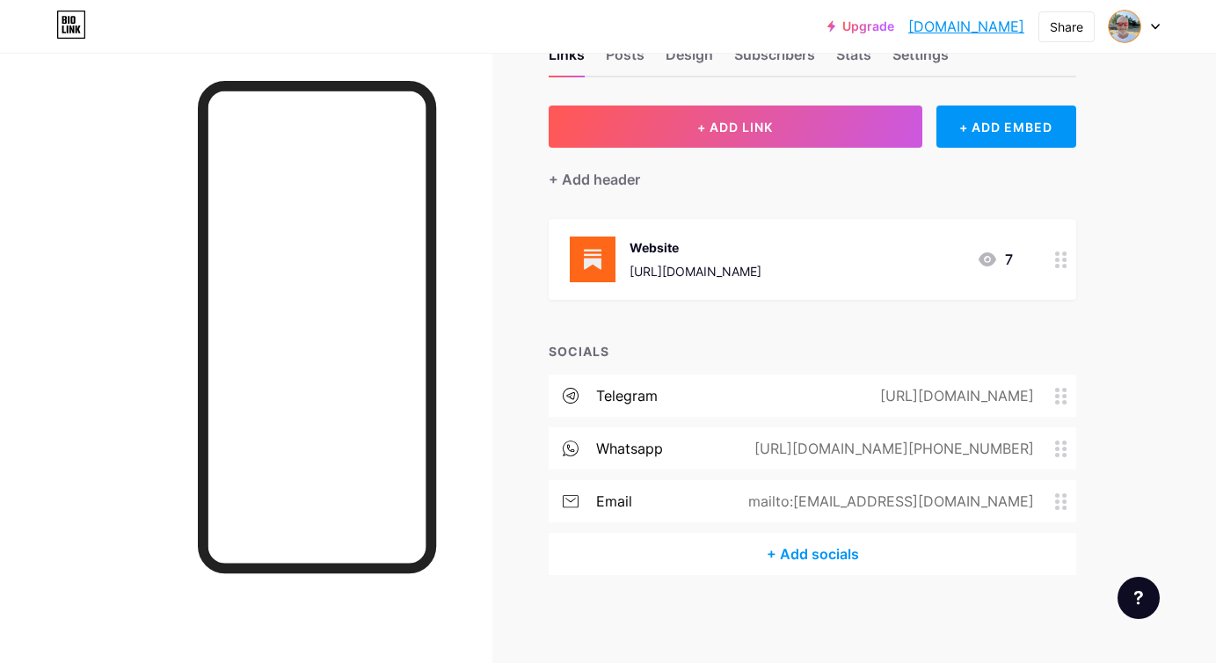
scroll to position [57, 0]
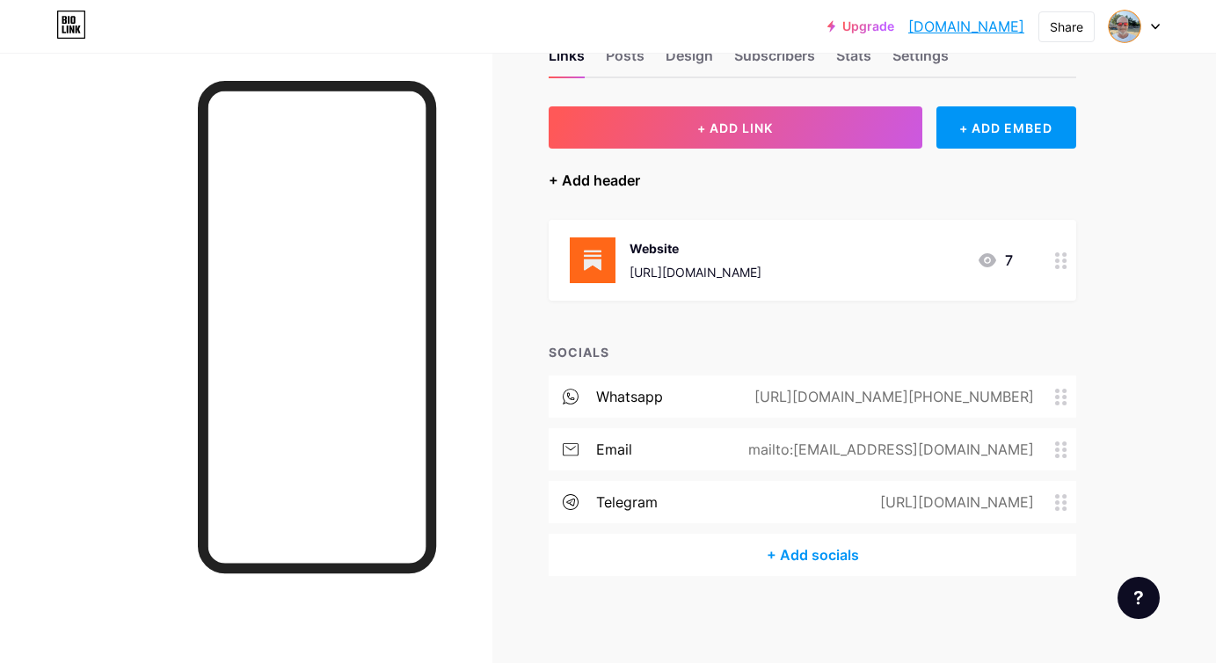
click at [605, 186] on div "+ Add header" at bounding box center [594, 180] width 91 height 21
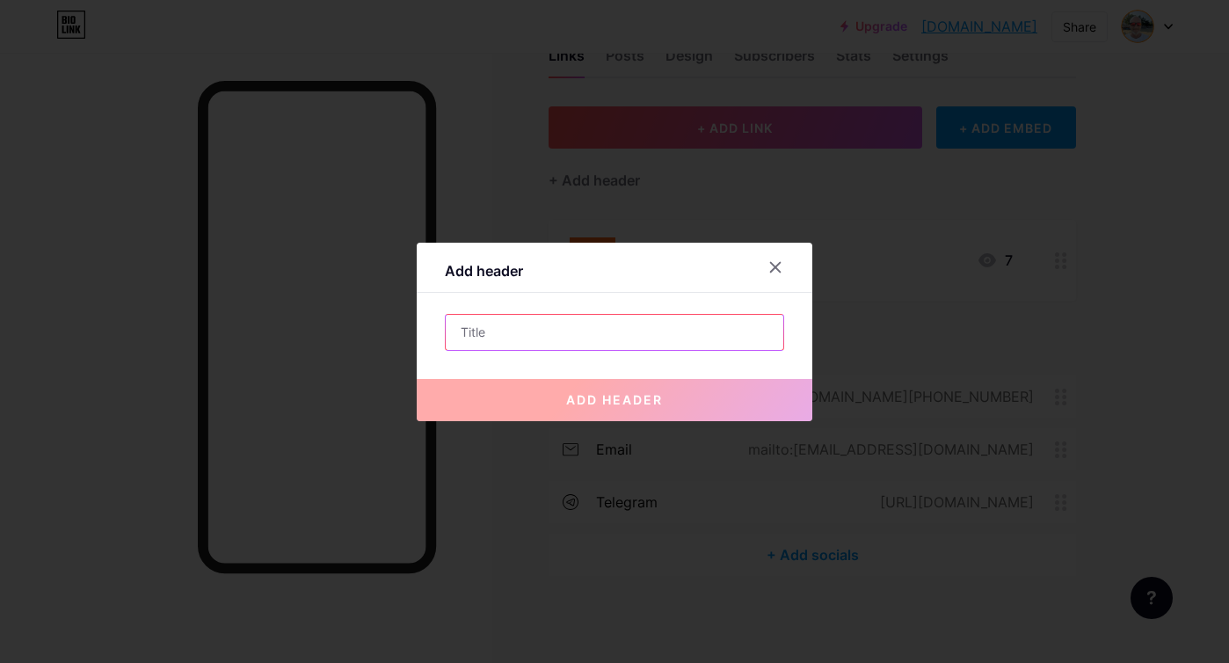
click at [586, 327] on input "text" at bounding box center [615, 332] width 338 height 35
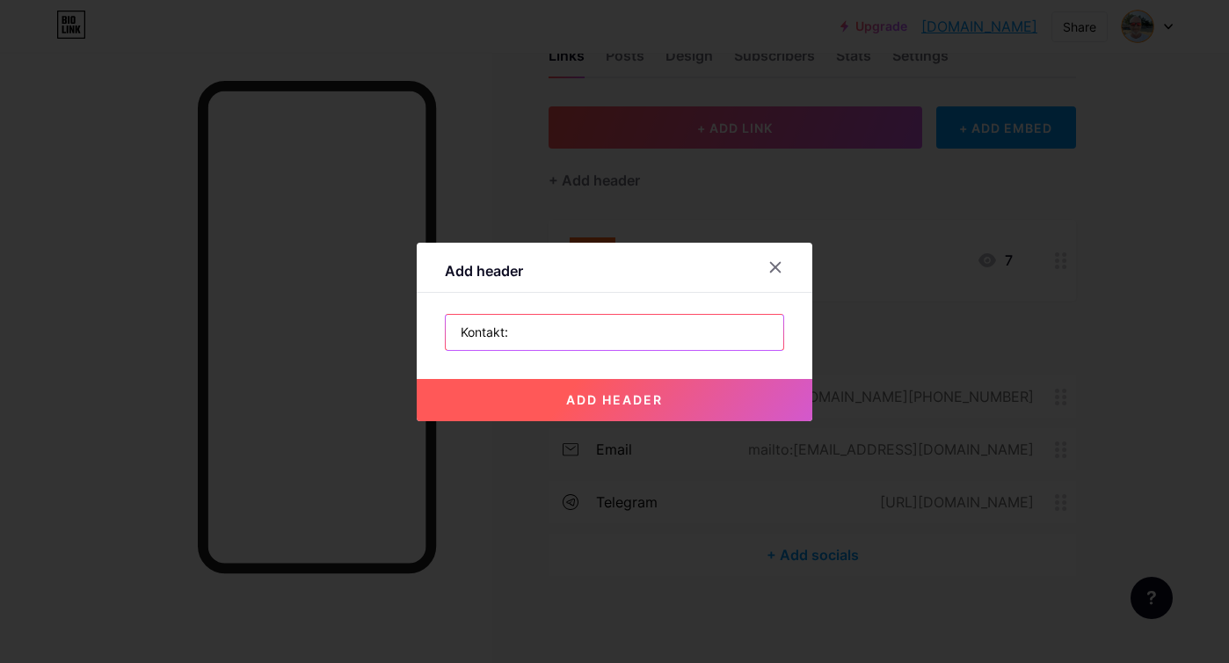
type input "Kontakt:"
click at [626, 399] on span "add header" at bounding box center [614, 399] width 97 height 15
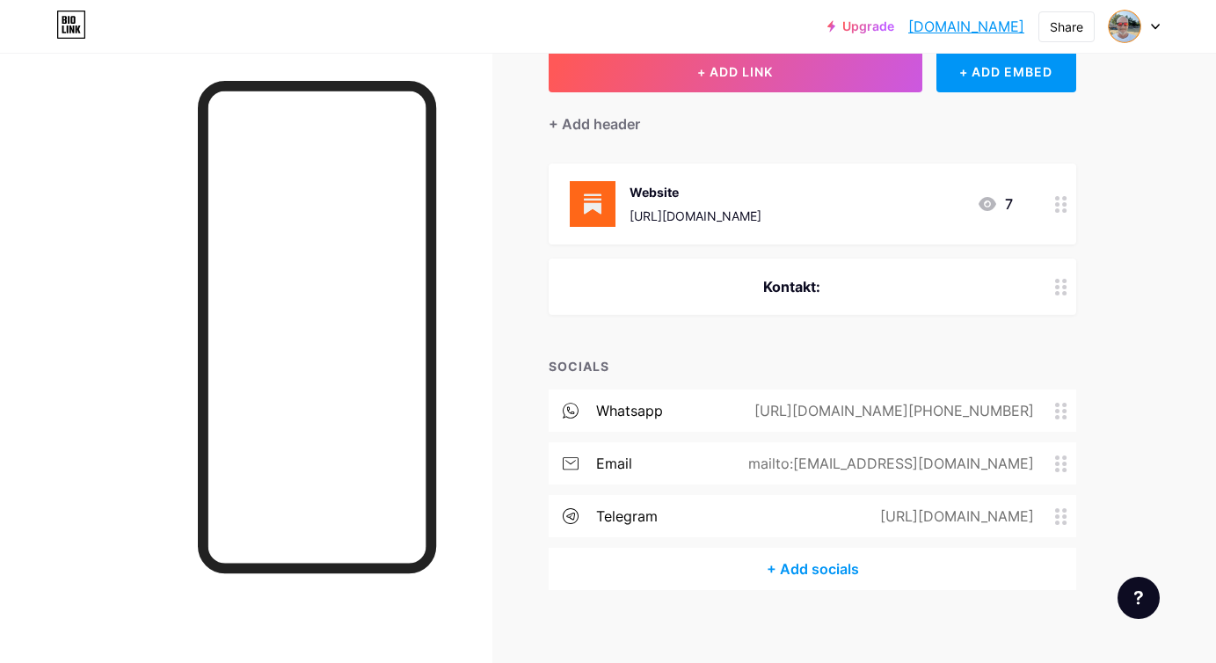
scroll to position [110, 0]
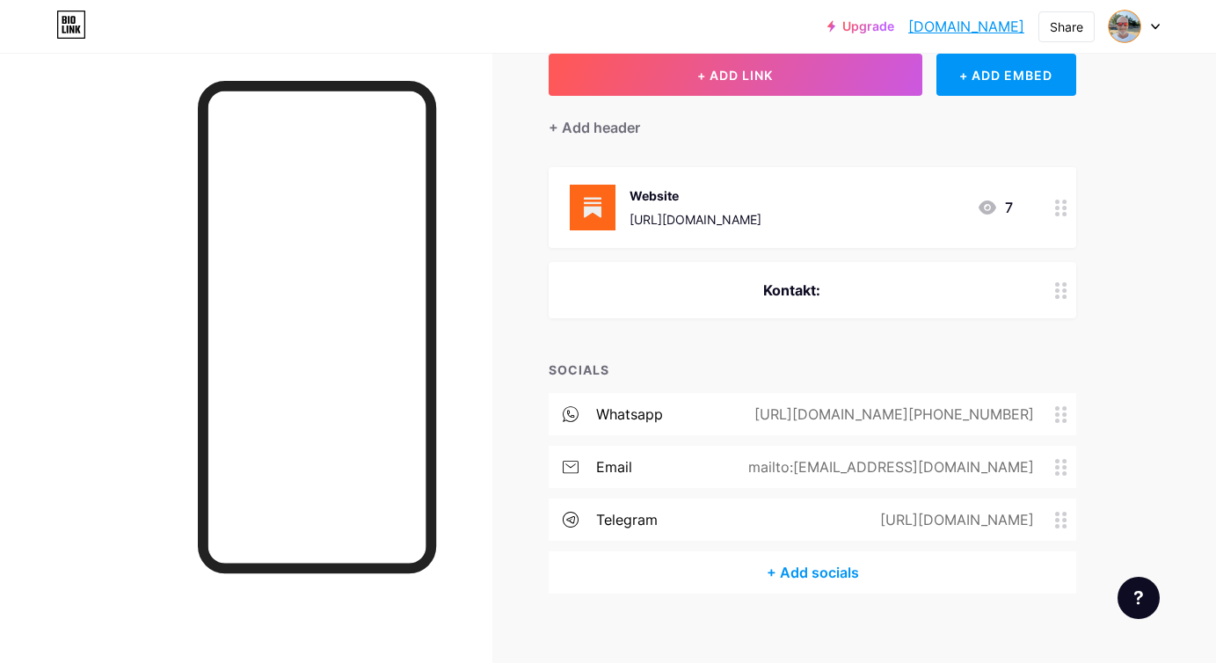
click at [959, 32] on link "[DOMAIN_NAME]" at bounding box center [966, 26] width 116 height 21
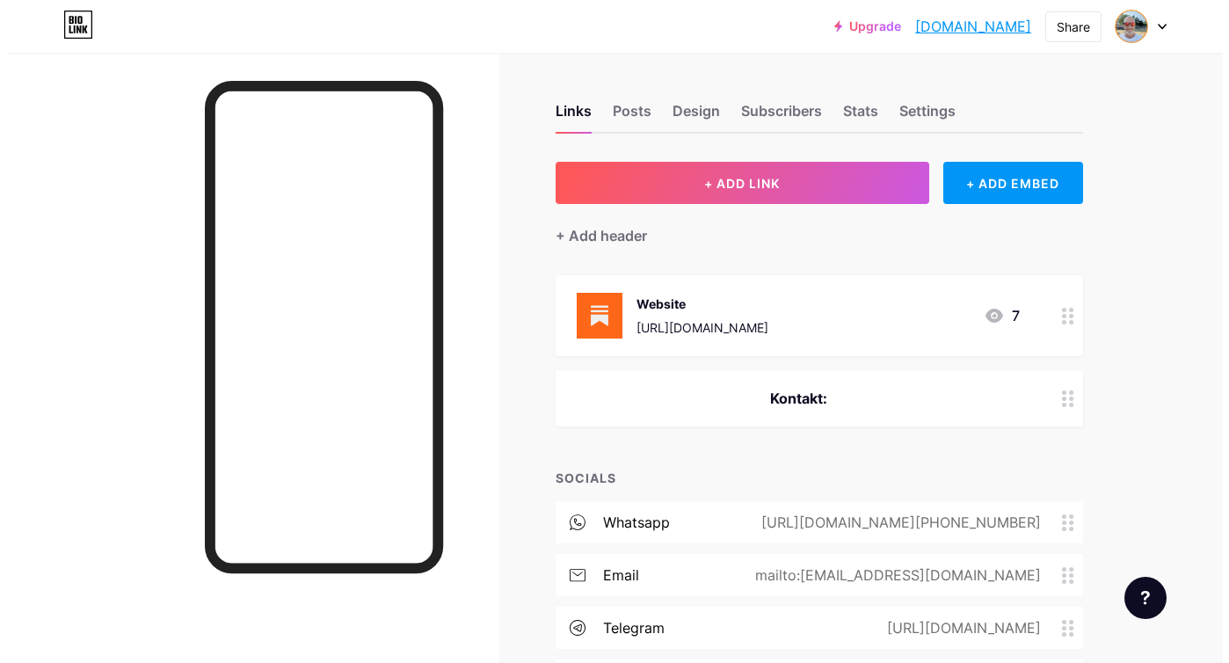
scroll to position [0, 0]
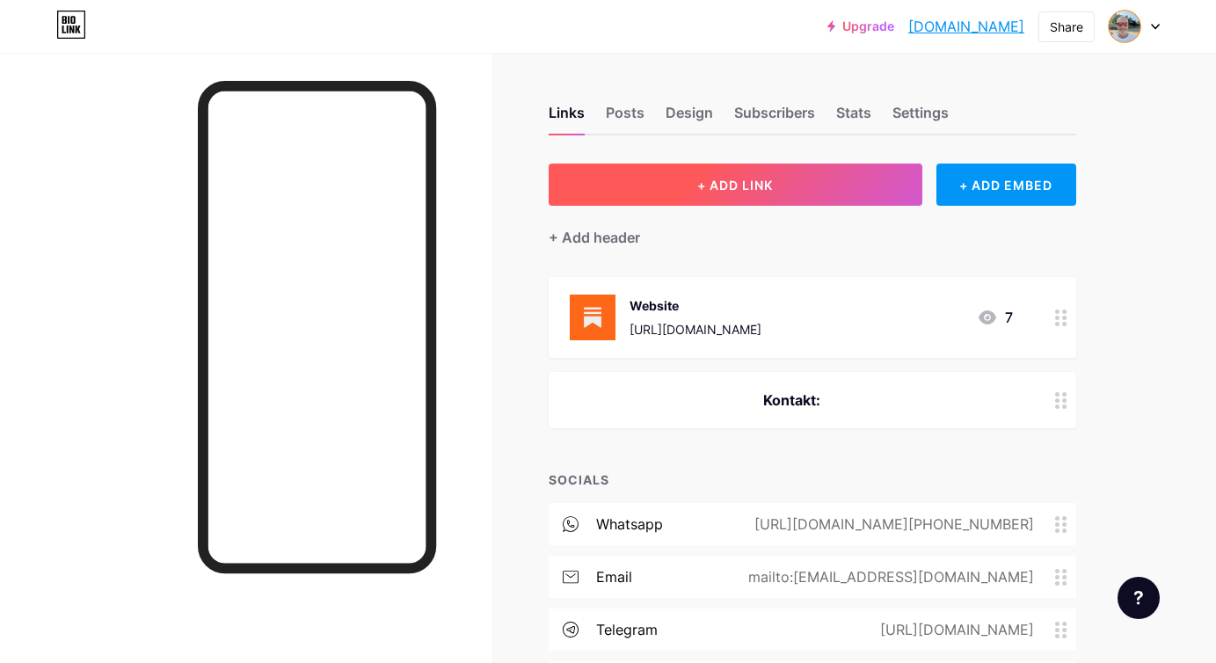
click at [754, 182] on span "+ ADD LINK" at bounding box center [735, 185] width 76 height 15
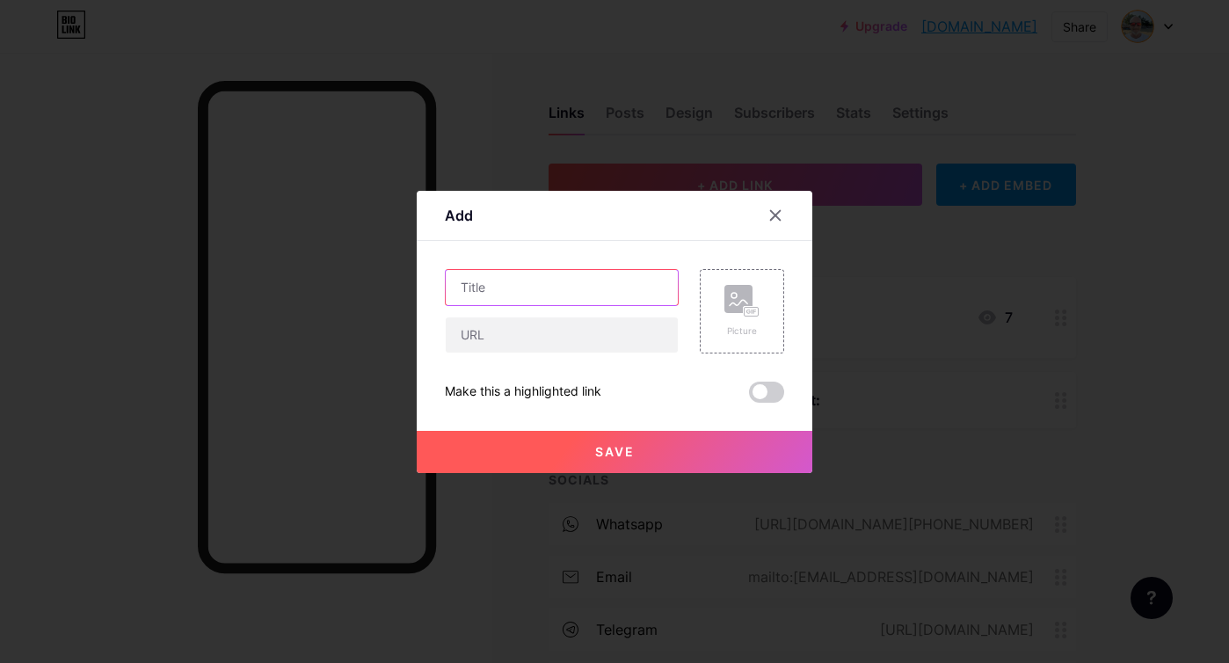
click at [505, 293] on input "text" at bounding box center [562, 287] width 232 height 35
type input "Instagram"
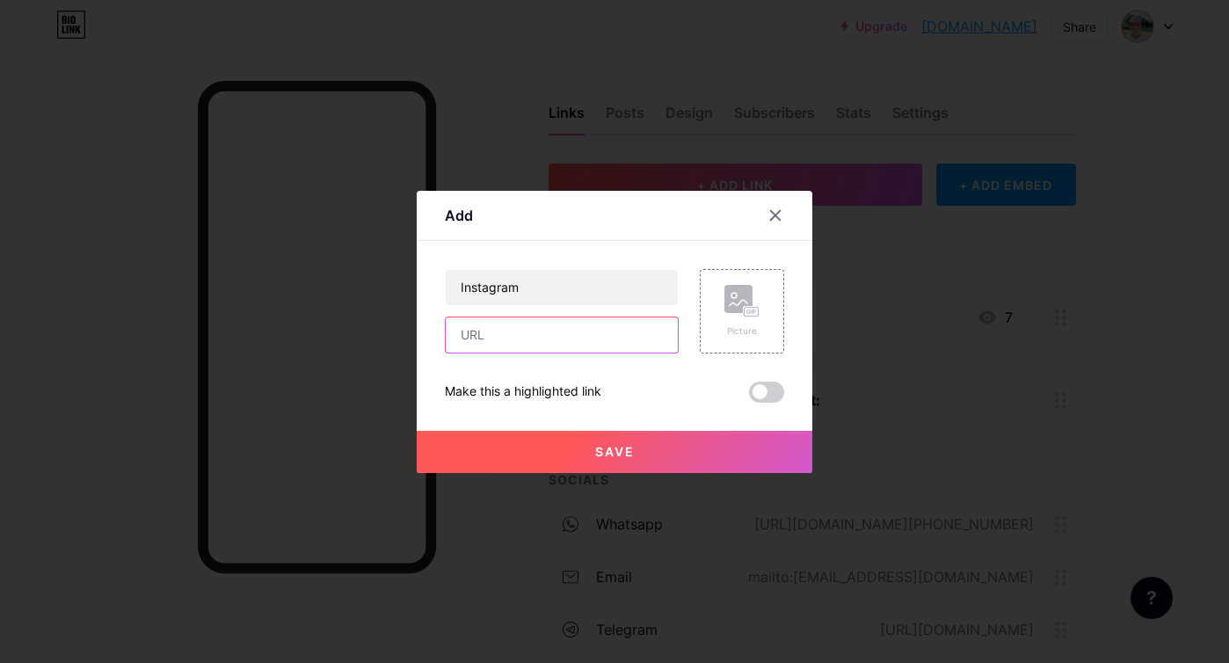
paste input "[URL][DOMAIN_NAME]"
type input "[URL][DOMAIN_NAME]"
click at [747, 310] on rect at bounding box center [752, 311] width 14 height 9
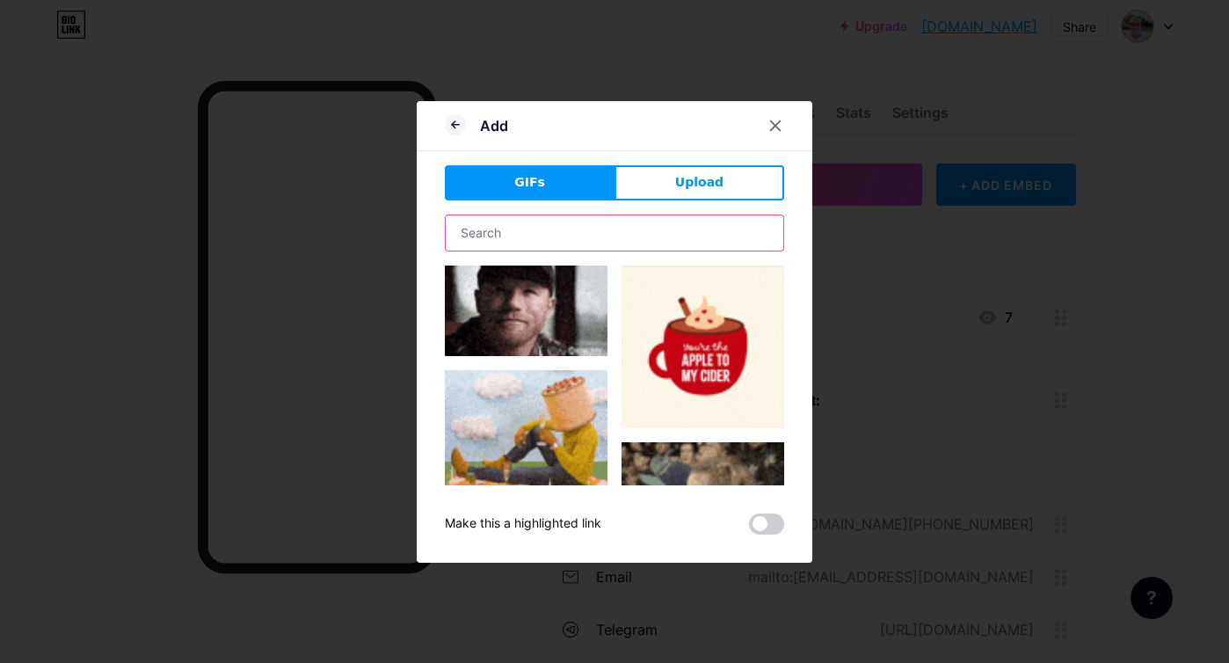
click at [534, 237] on input "text" at bounding box center [615, 232] width 338 height 35
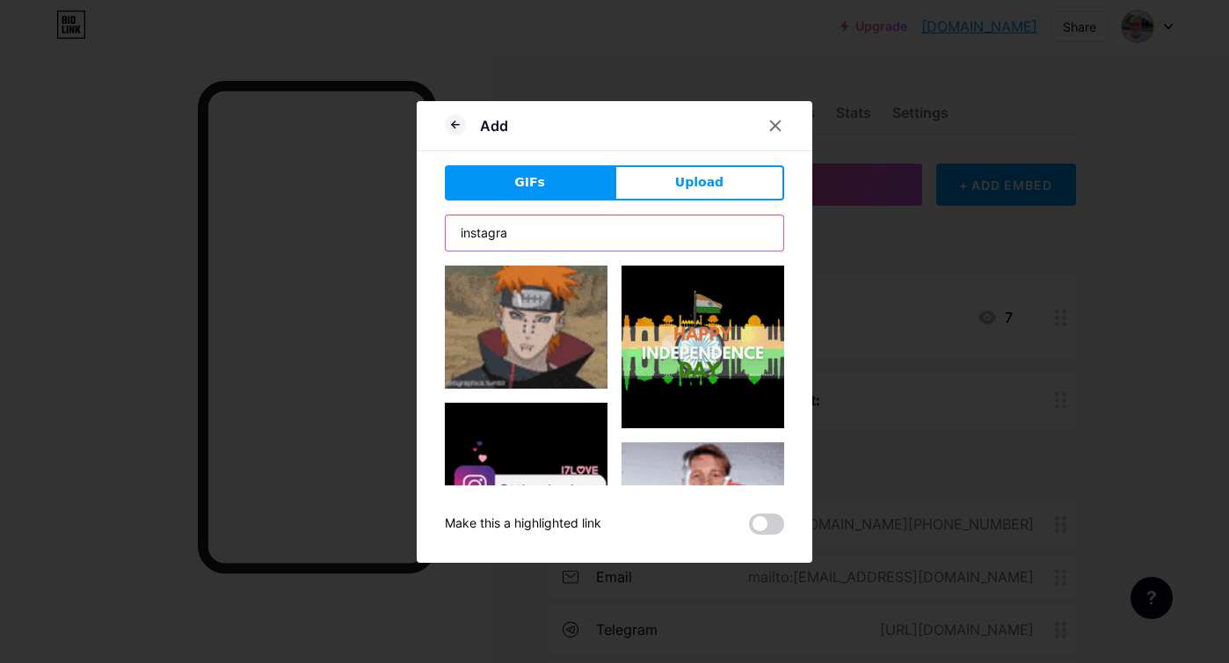
type input "instagram"
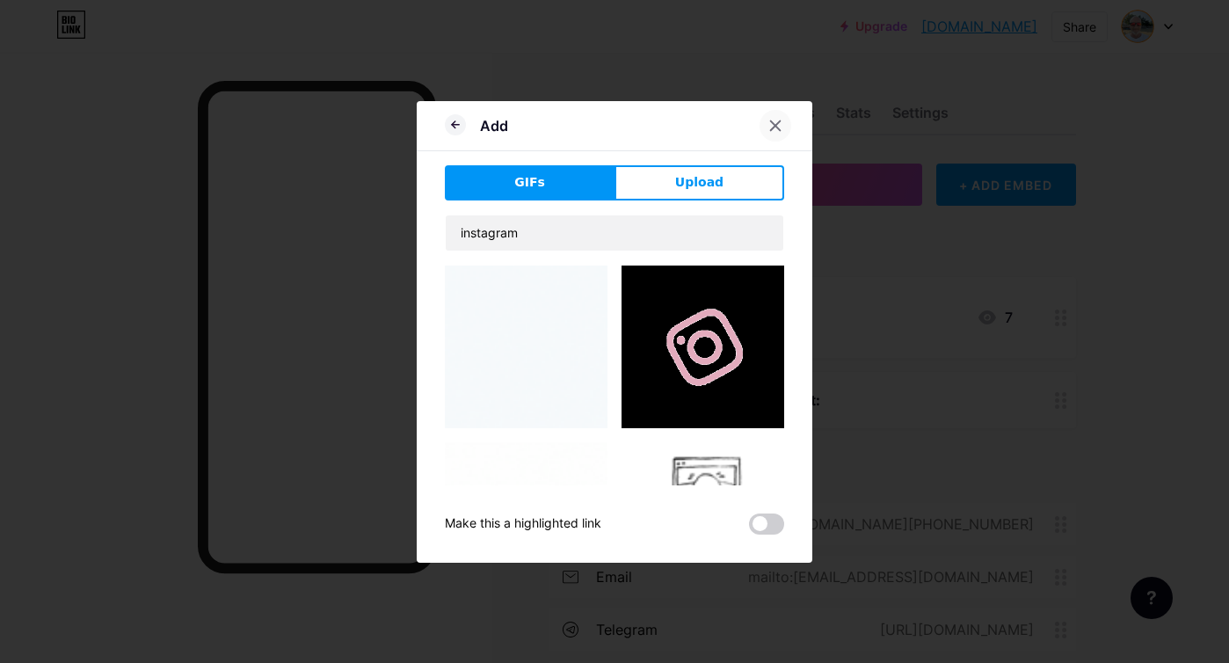
click at [775, 125] on icon at bounding box center [776, 125] width 10 height 10
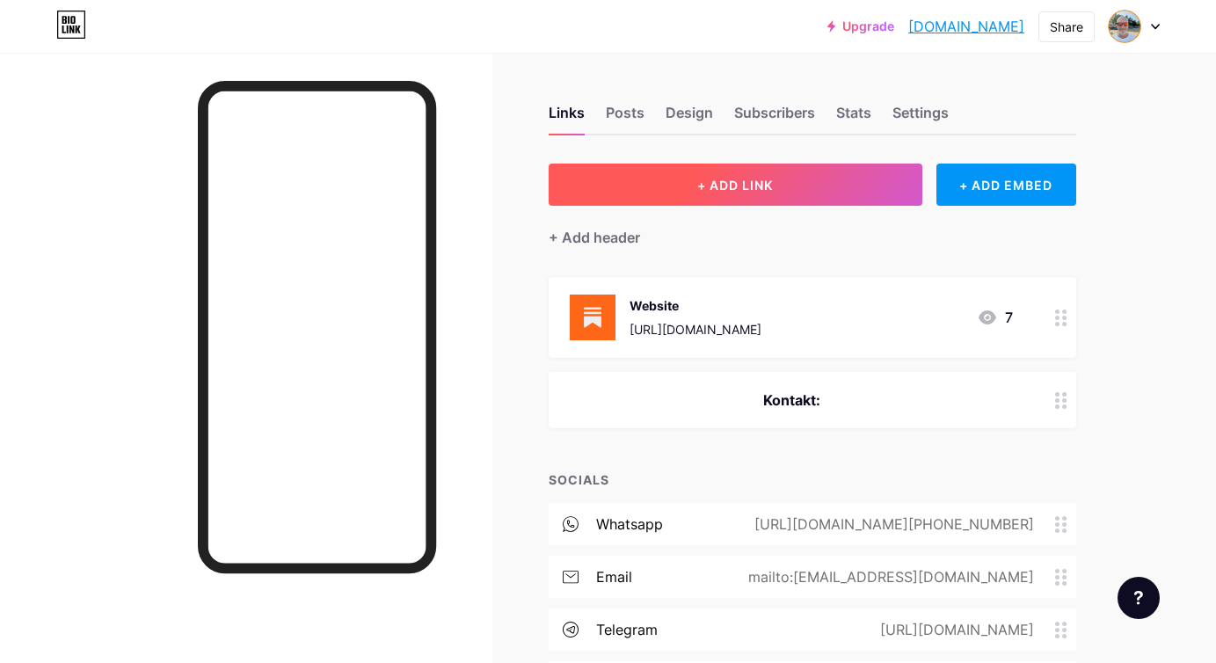
click at [713, 195] on button "+ ADD LINK" at bounding box center [736, 185] width 374 height 42
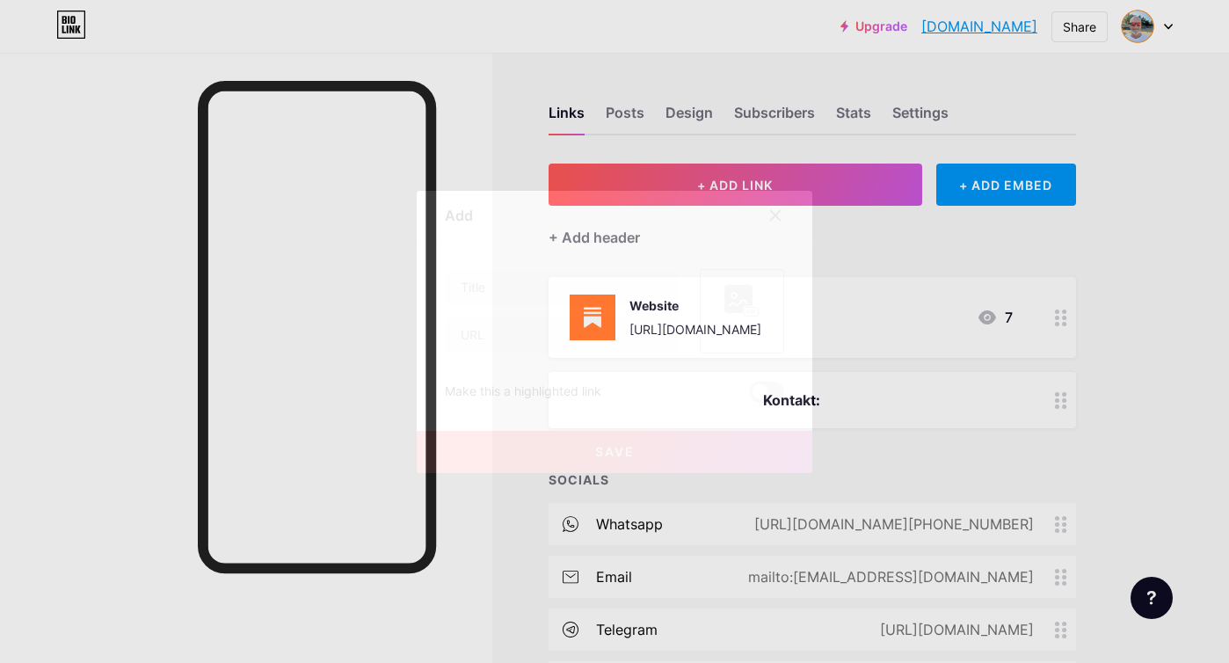
click at [735, 305] on rect at bounding box center [738, 299] width 28 height 28
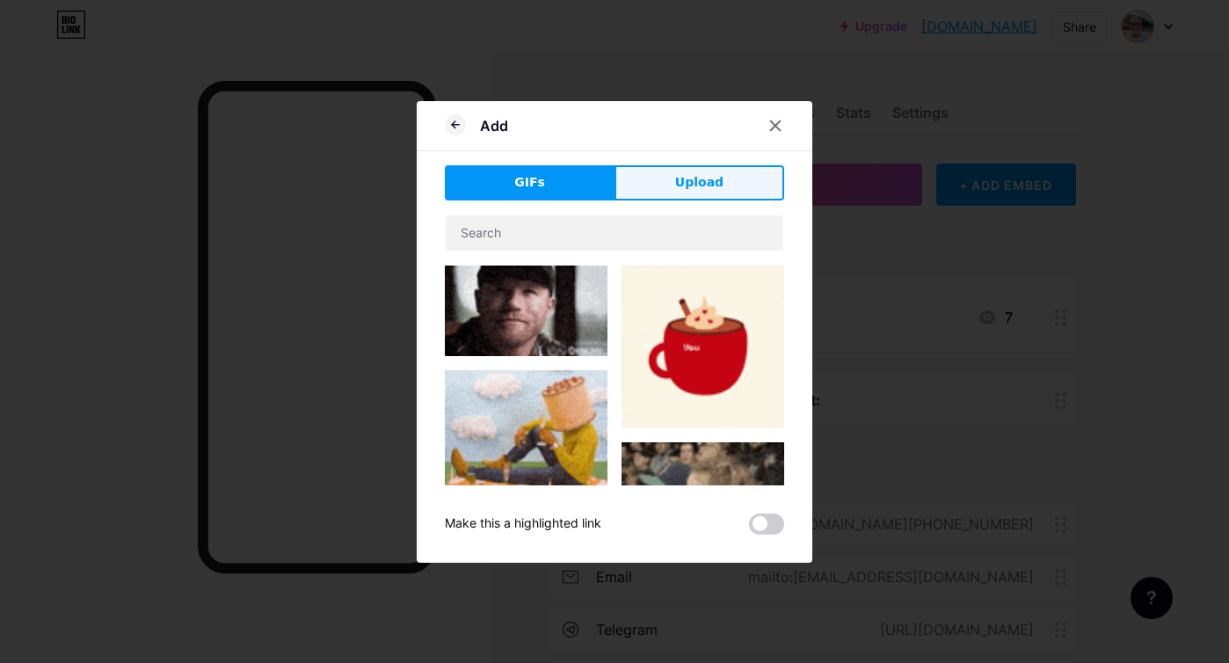
click at [715, 180] on span "Upload" at bounding box center [699, 182] width 48 height 18
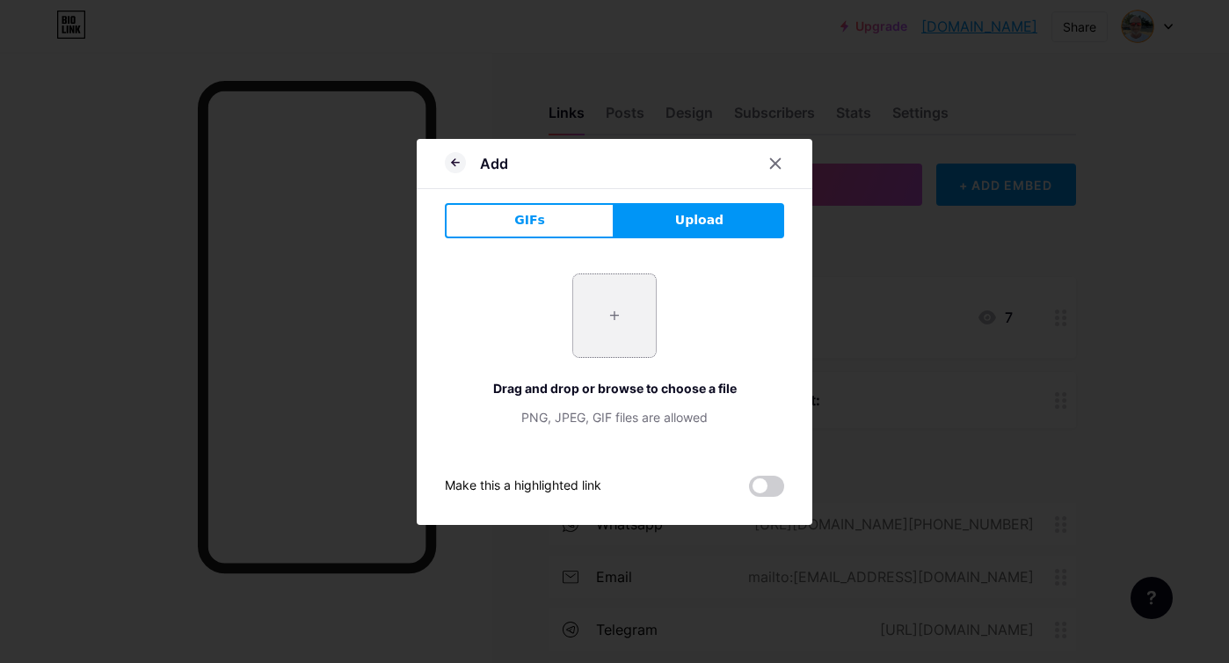
click at [598, 323] on input "file" at bounding box center [614, 315] width 83 height 83
type input "C:\fakepath\brand-facebook.svg"
click at [783, 167] on div at bounding box center [776, 164] width 32 height 32
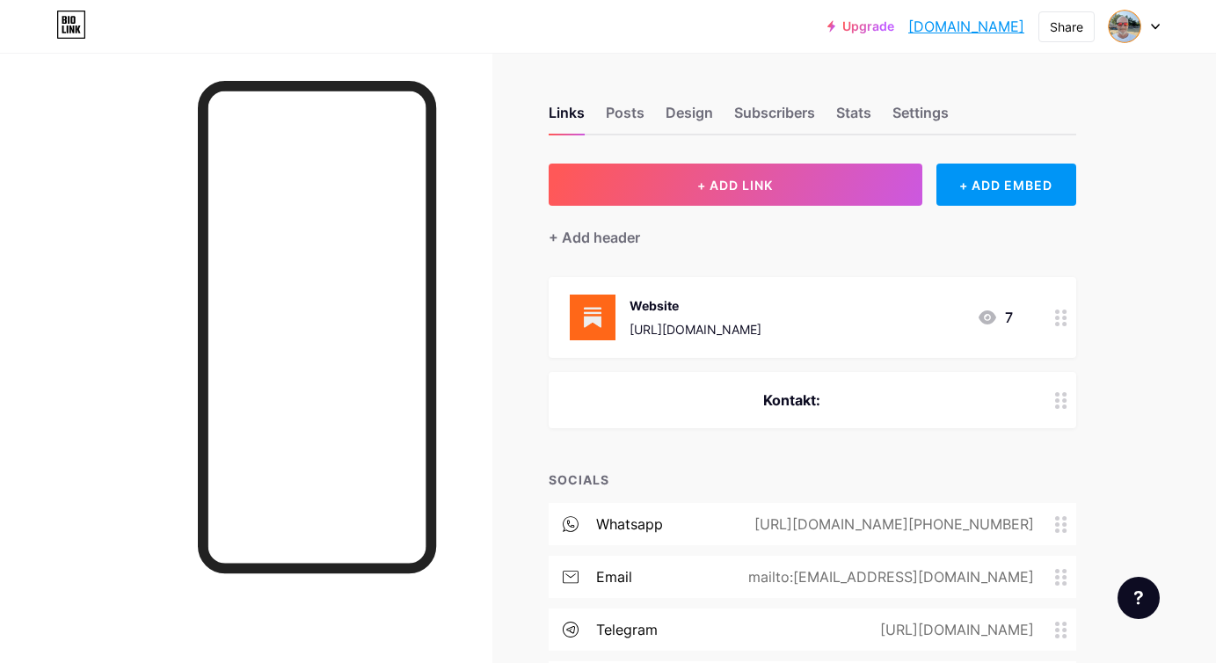
click at [979, 112] on div "Links Posts Design Subscribers Stats Settings" at bounding box center [813, 105] width 528 height 62
